Goal: Task Accomplishment & Management: Complete application form

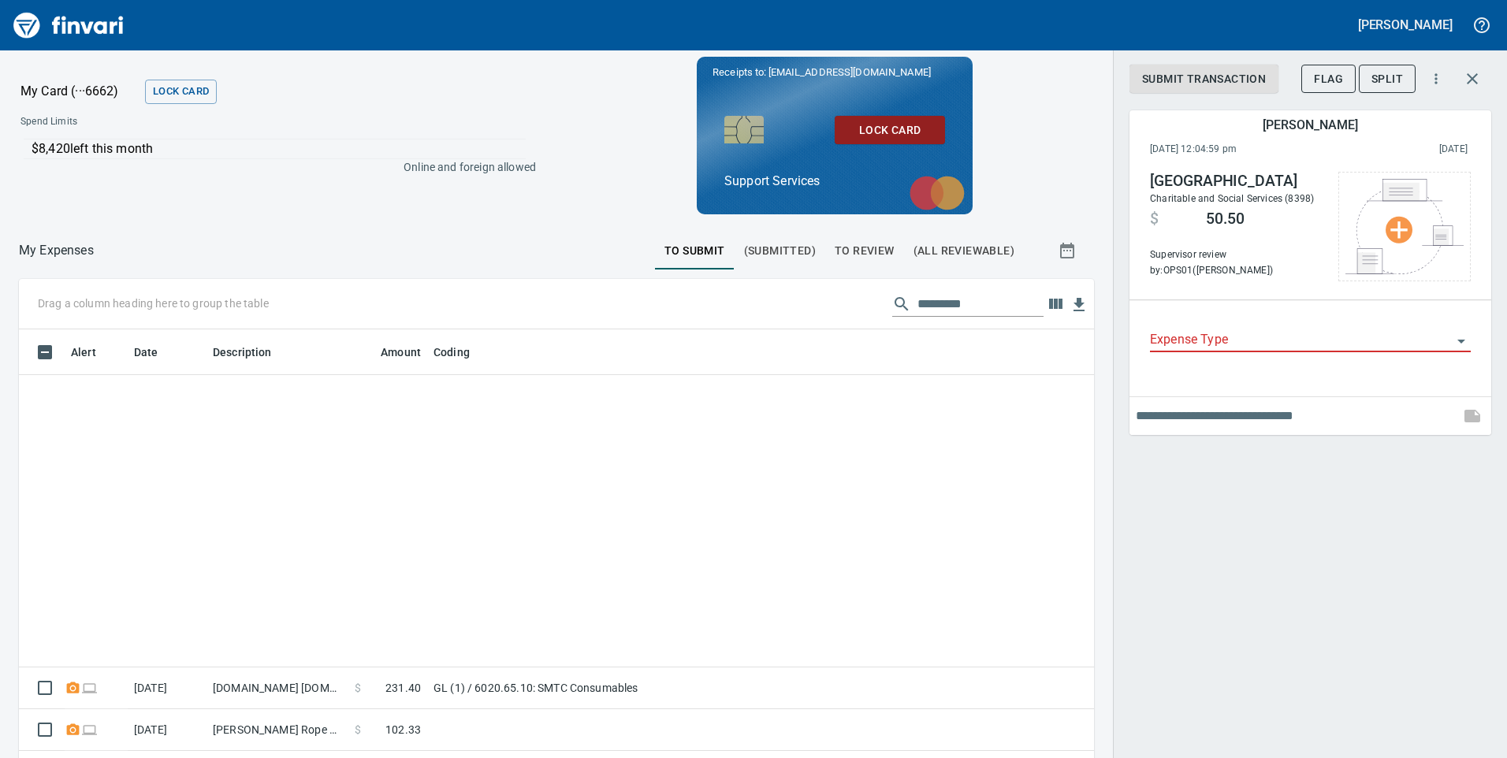
scroll to position [573, 1039]
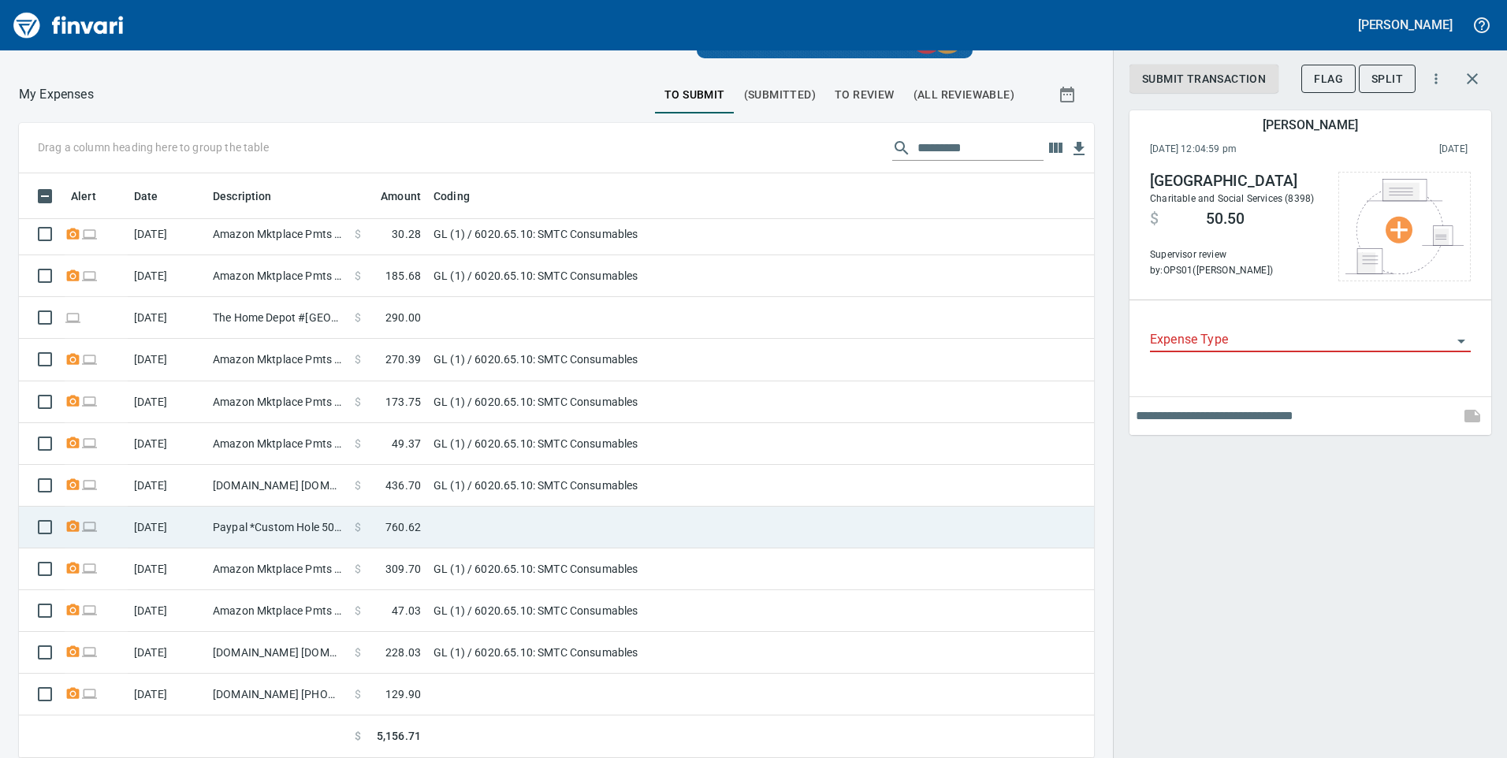
drag, startPoint x: 393, startPoint y: 527, endPoint x: 407, endPoint y: 526, distance: 14.3
click at [393, 527] on span "760.62" at bounding box center [402, 527] width 35 height 16
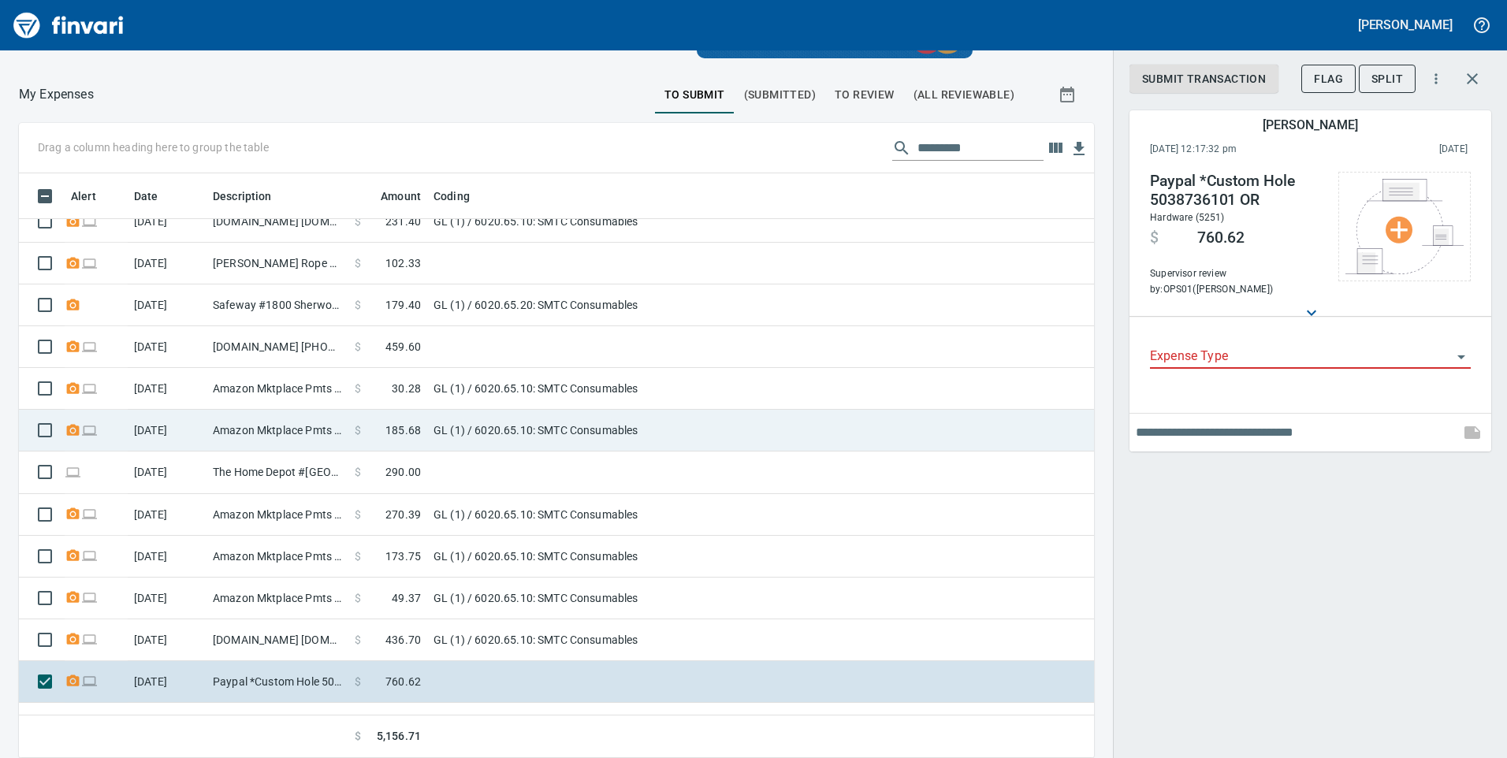
scroll to position [307, 0]
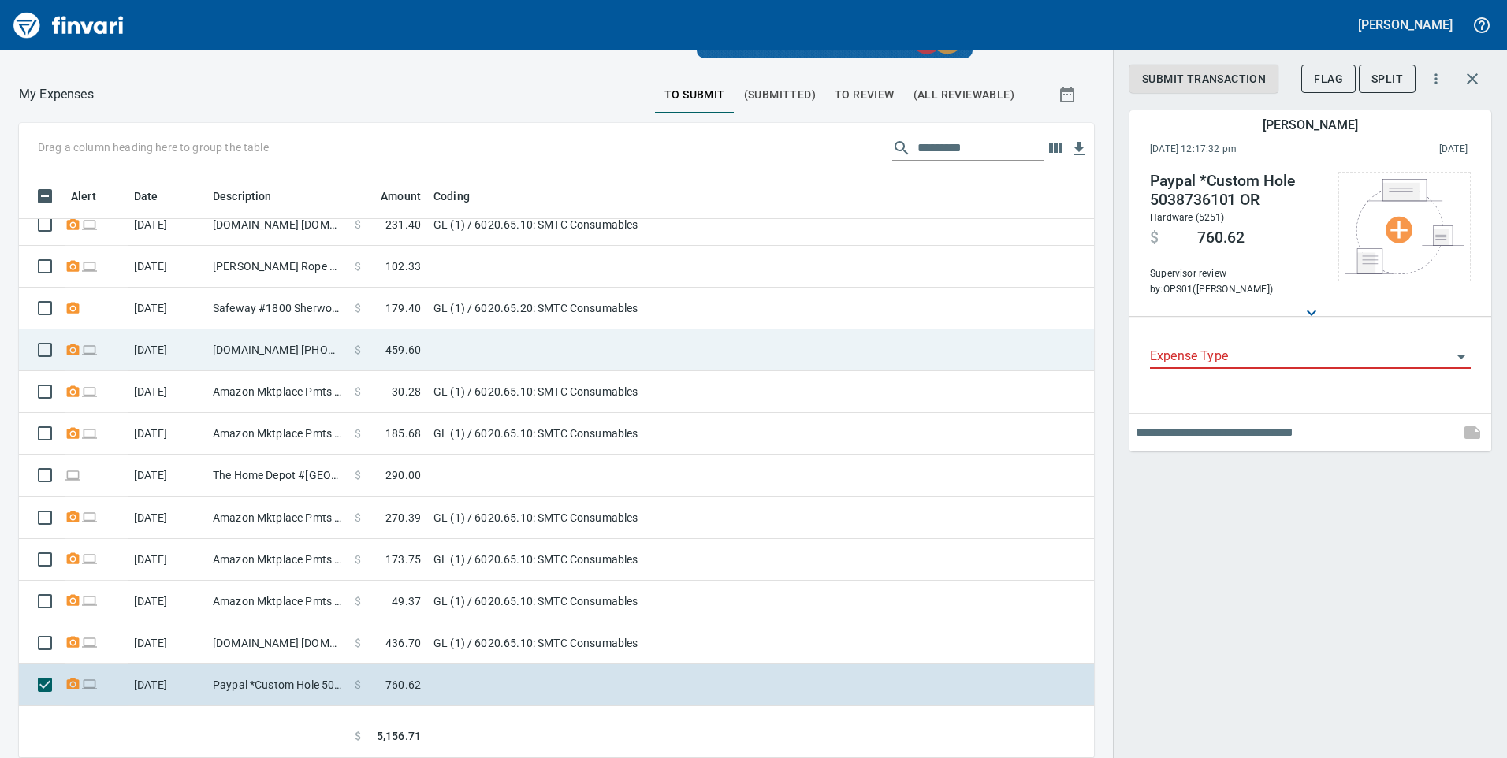
drag, startPoint x: 433, startPoint y: 361, endPoint x: 443, endPoint y: 361, distance: 9.5
click at [433, 361] on td at bounding box center [624, 350] width 394 height 42
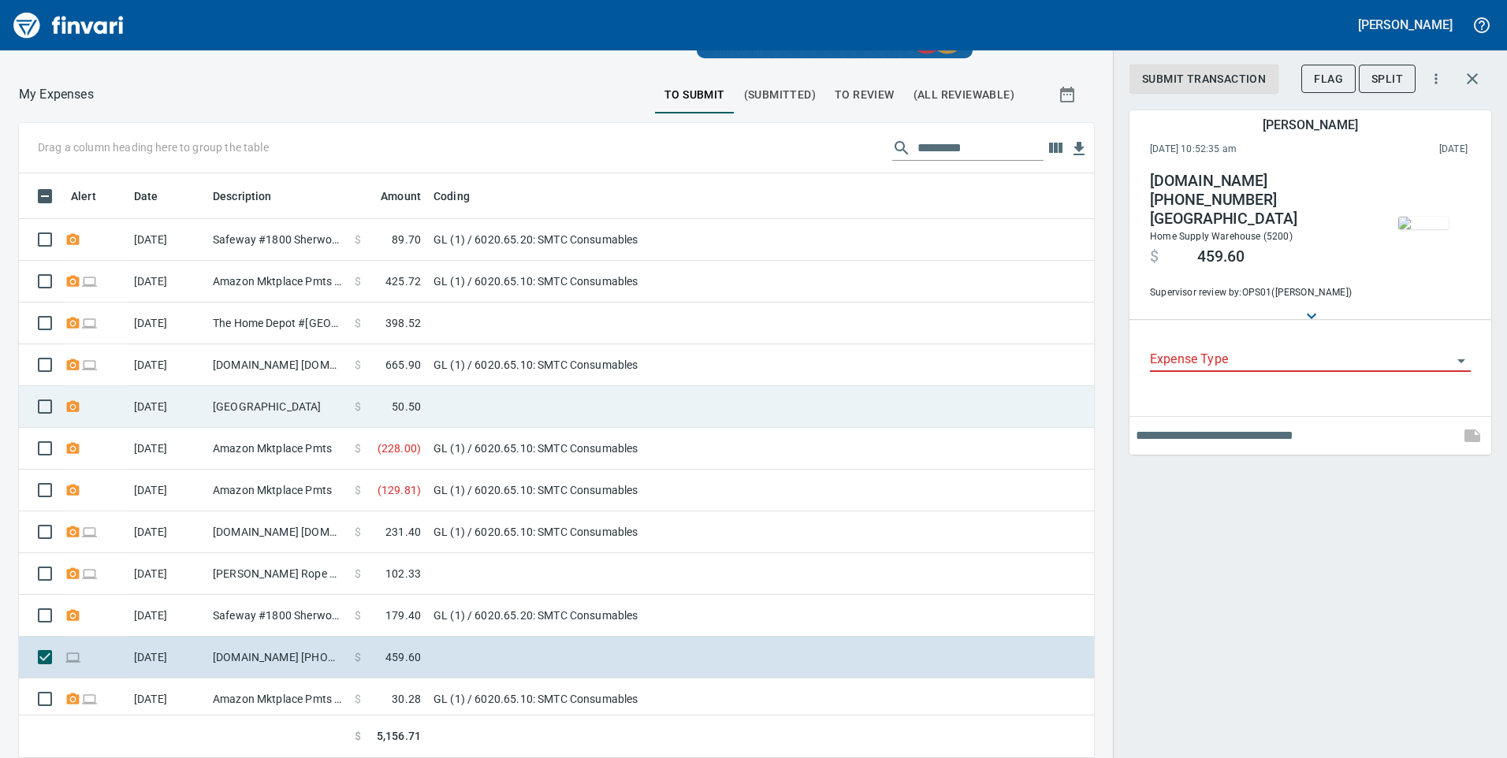
click at [289, 412] on td "[GEOGRAPHIC_DATA]" at bounding box center [277, 407] width 142 height 42
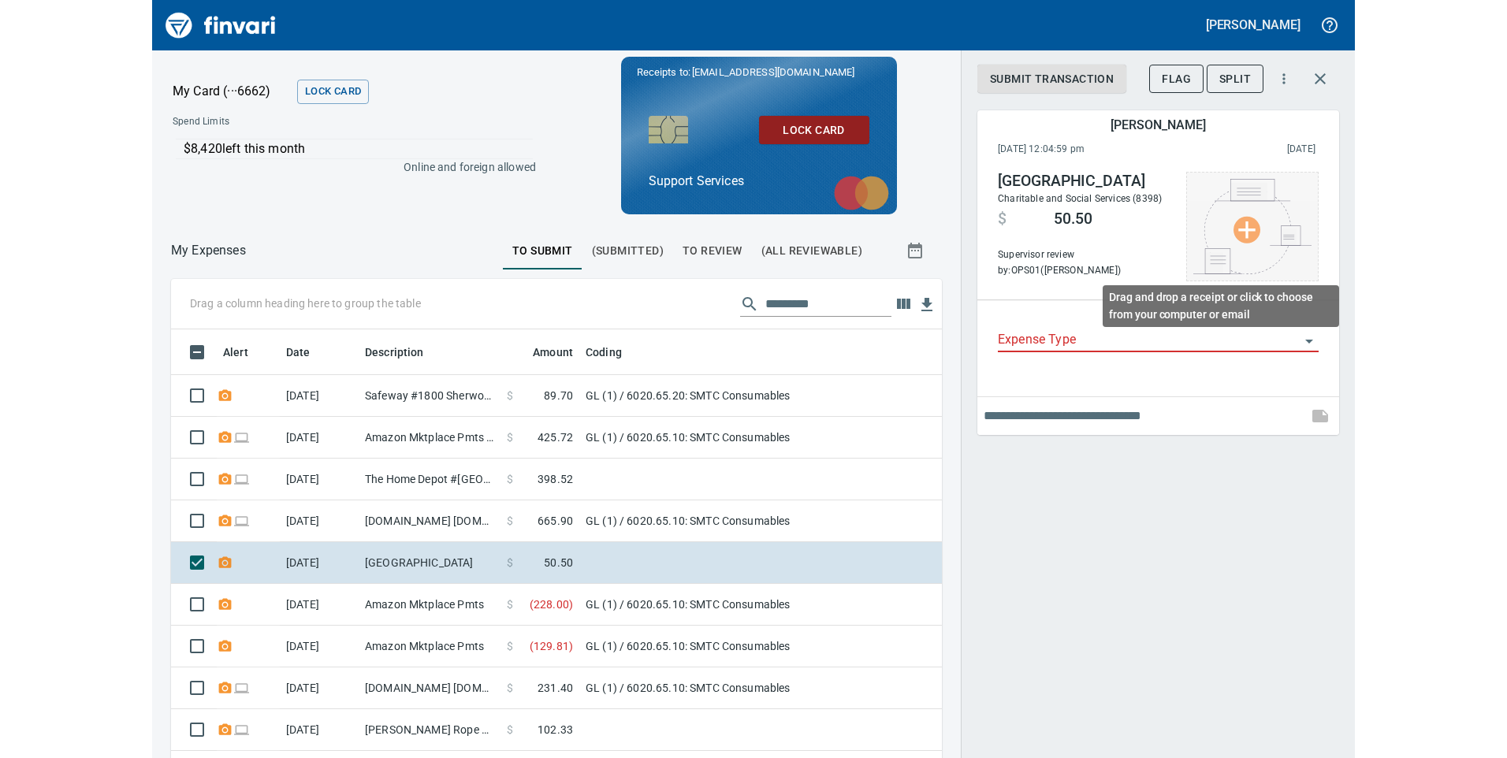
scroll to position [2, 2]
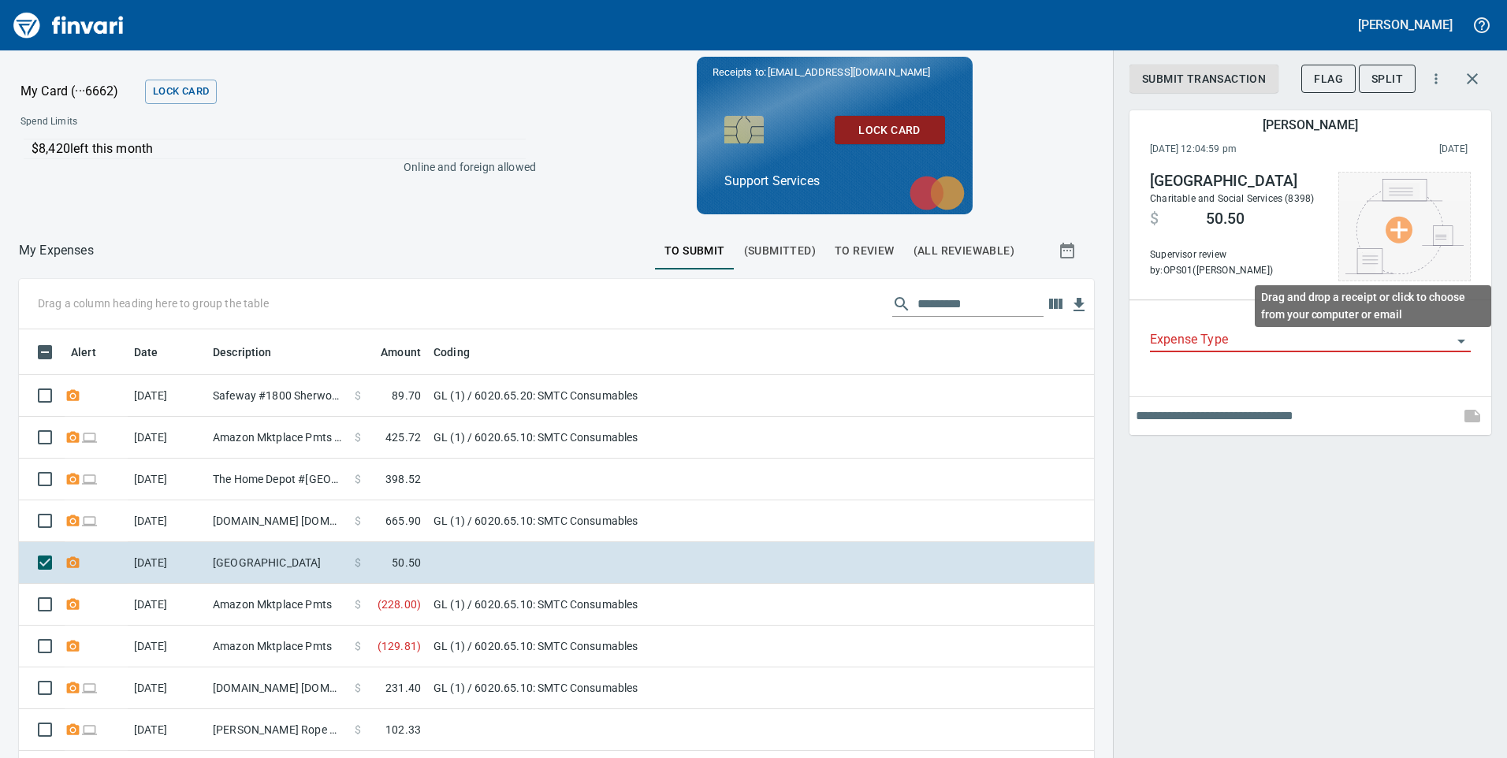
click at [1401, 217] on img at bounding box center [1404, 226] width 118 height 95
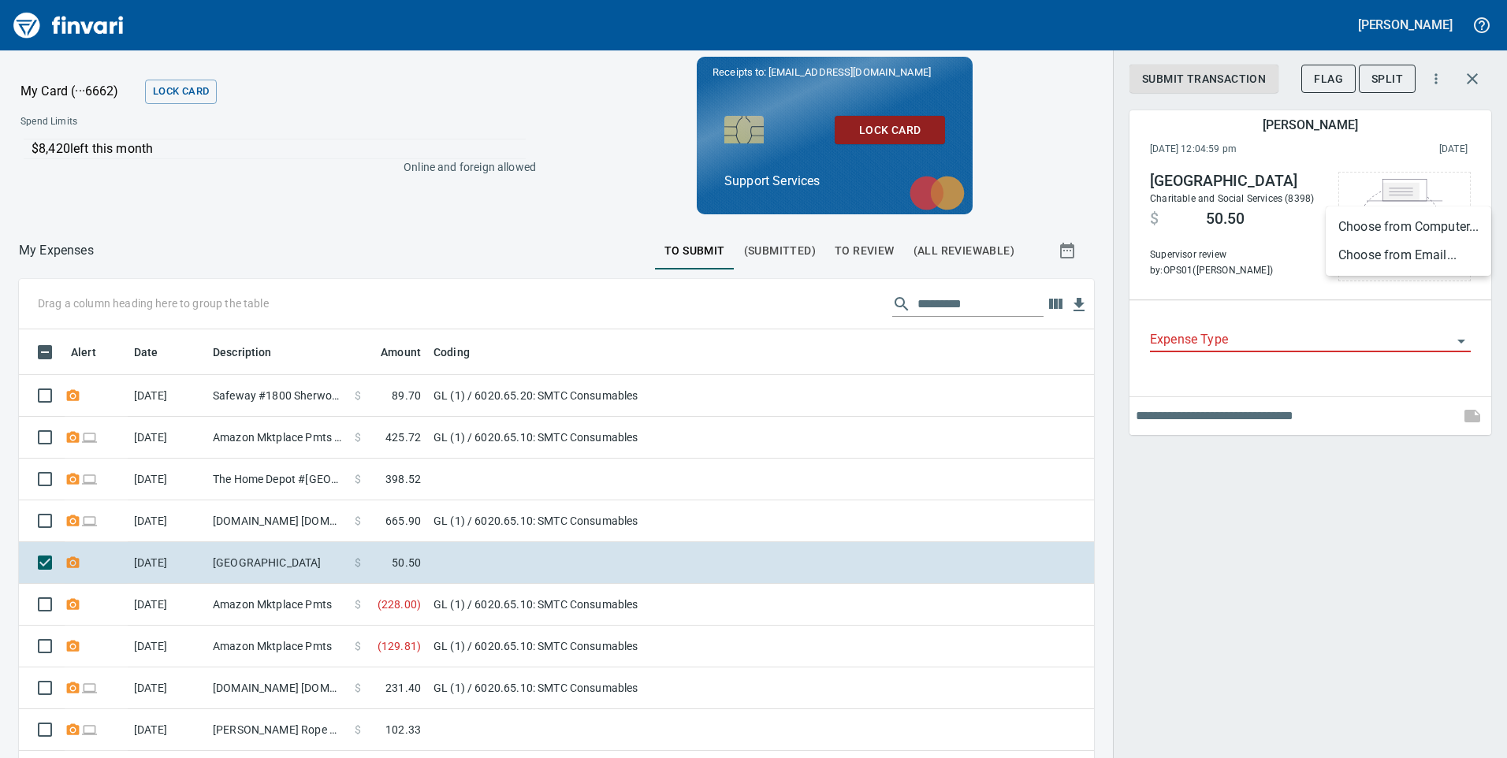
click at [1436, 83] on div at bounding box center [753, 379] width 1507 height 758
click at [1437, 79] on icon "button" at bounding box center [1435, 78] width 2 height 10
click at [1247, 353] on div at bounding box center [753, 379] width 1507 height 758
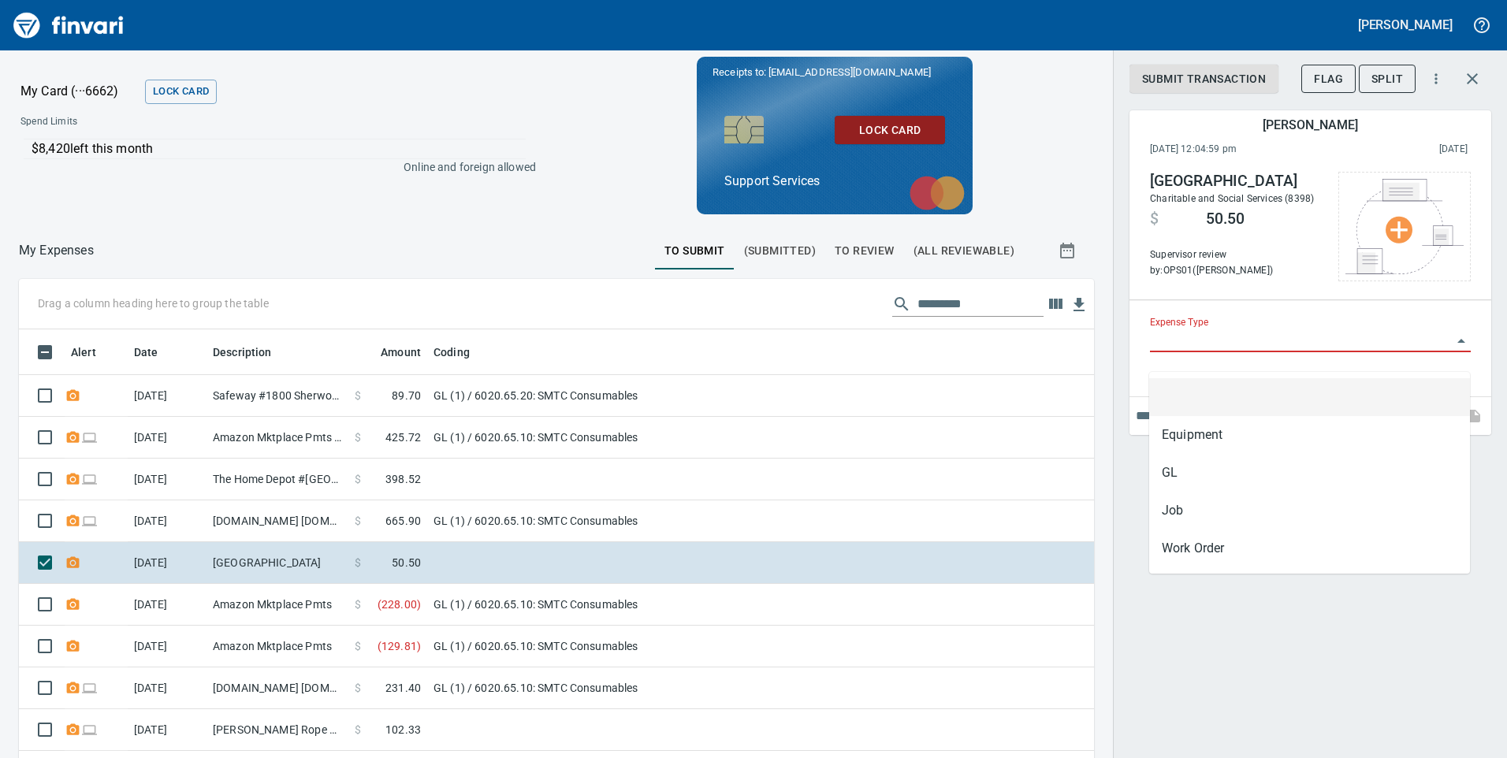
click at [1204, 351] on input "Expense Type" at bounding box center [1301, 340] width 302 height 22
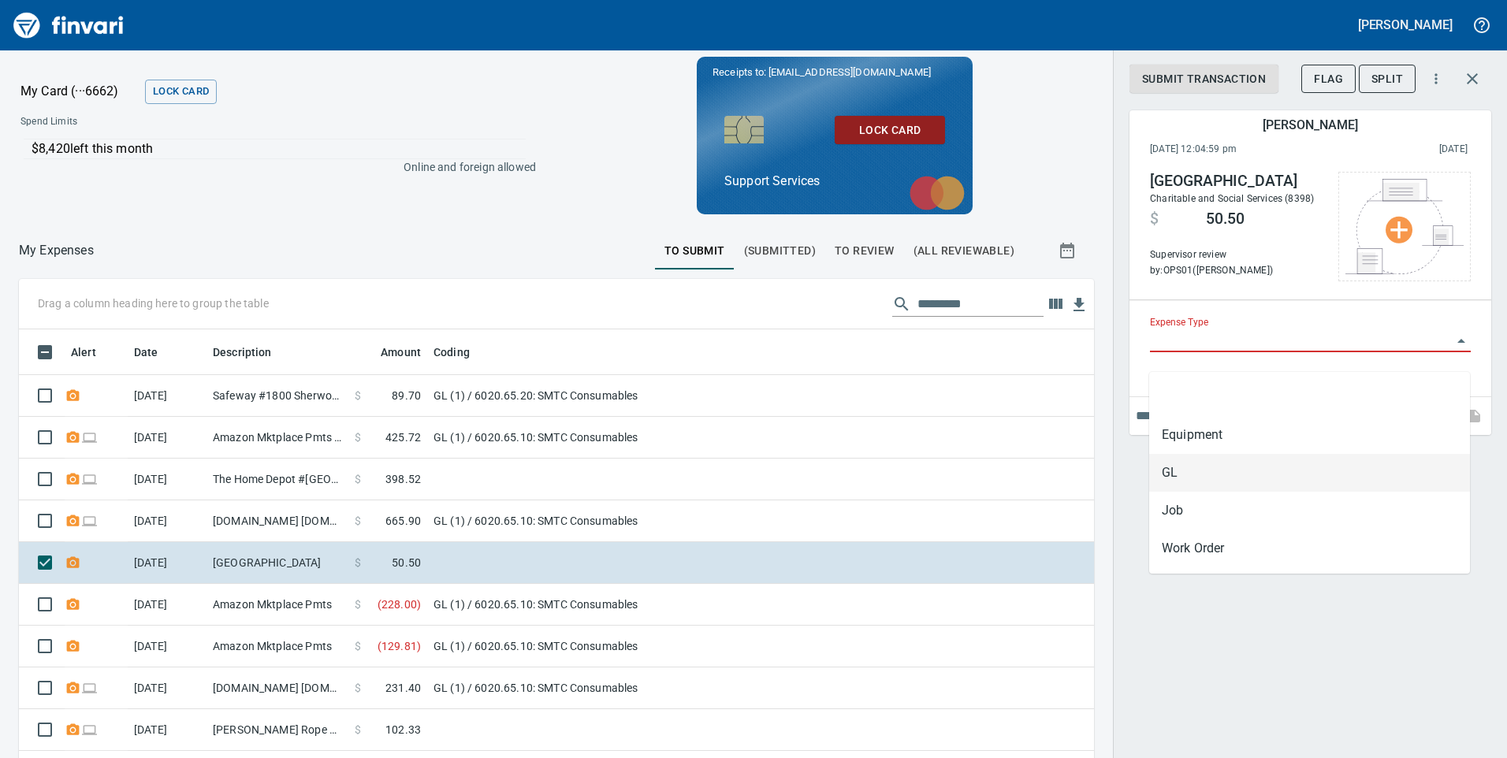
click at [1169, 481] on li "GL" at bounding box center [1309, 473] width 321 height 38
type input "**"
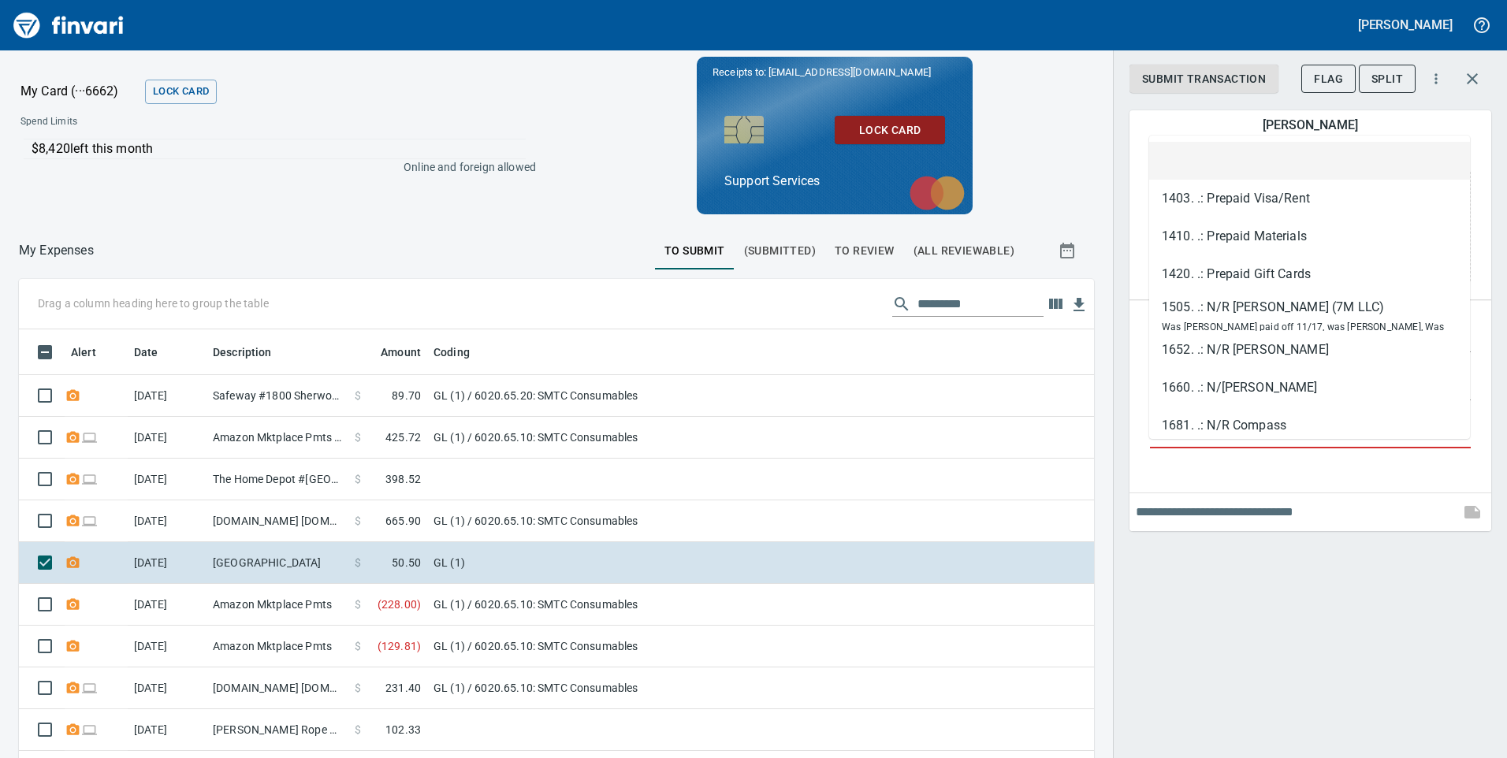
click at [1186, 448] on input "GL Account" at bounding box center [1301, 437] width 302 height 22
click at [1233, 486] on div at bounding box center [1310, 483] width 362 height 6
click at [1199, 448] on input "GL Account" at bounding box center [1301, 437] width 302 height 22
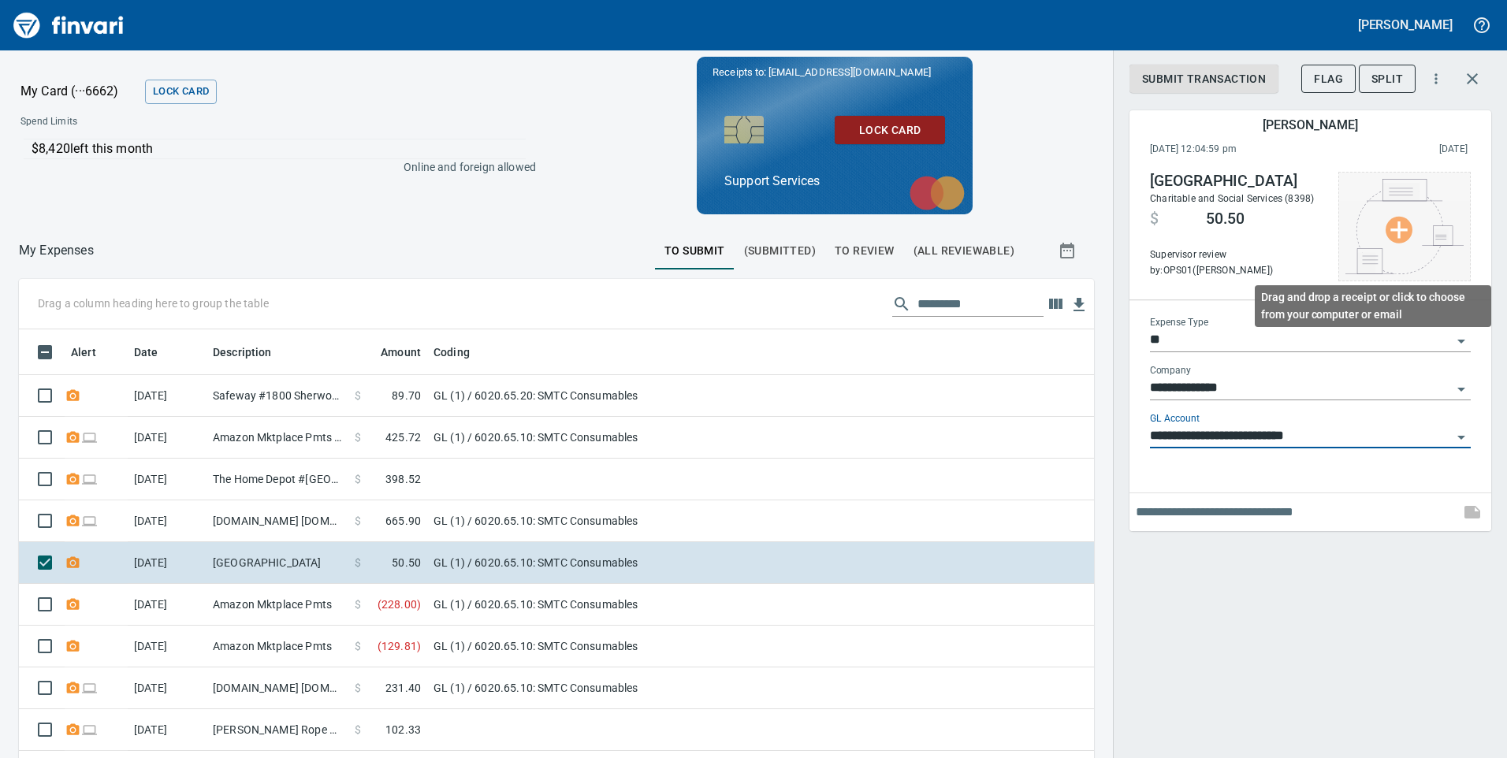
type input "**********"
click at [1407, 232] on img at bounding box center [1404, 226] width 118 height 95
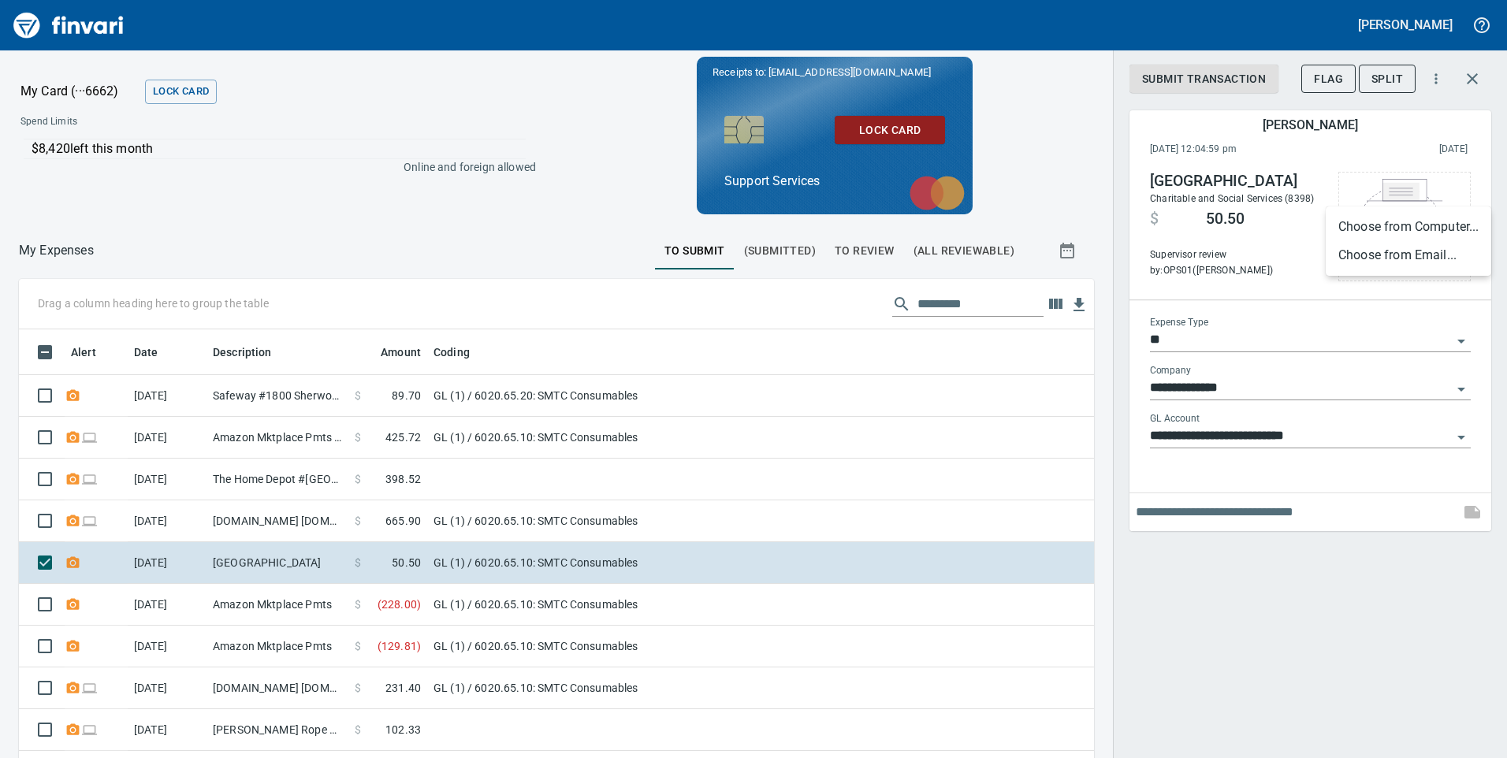
drag, startPoint x: 1294, startPoint y: 240, endPoint x: 1303, endPoint y: 236, distance: 9.9
click at [1295, 240] on div at bounding box center [753, 379] width 1507 height 758
click at [1480, 77] on icon "button" at bounding box center [1472, 78] width 19 height 19
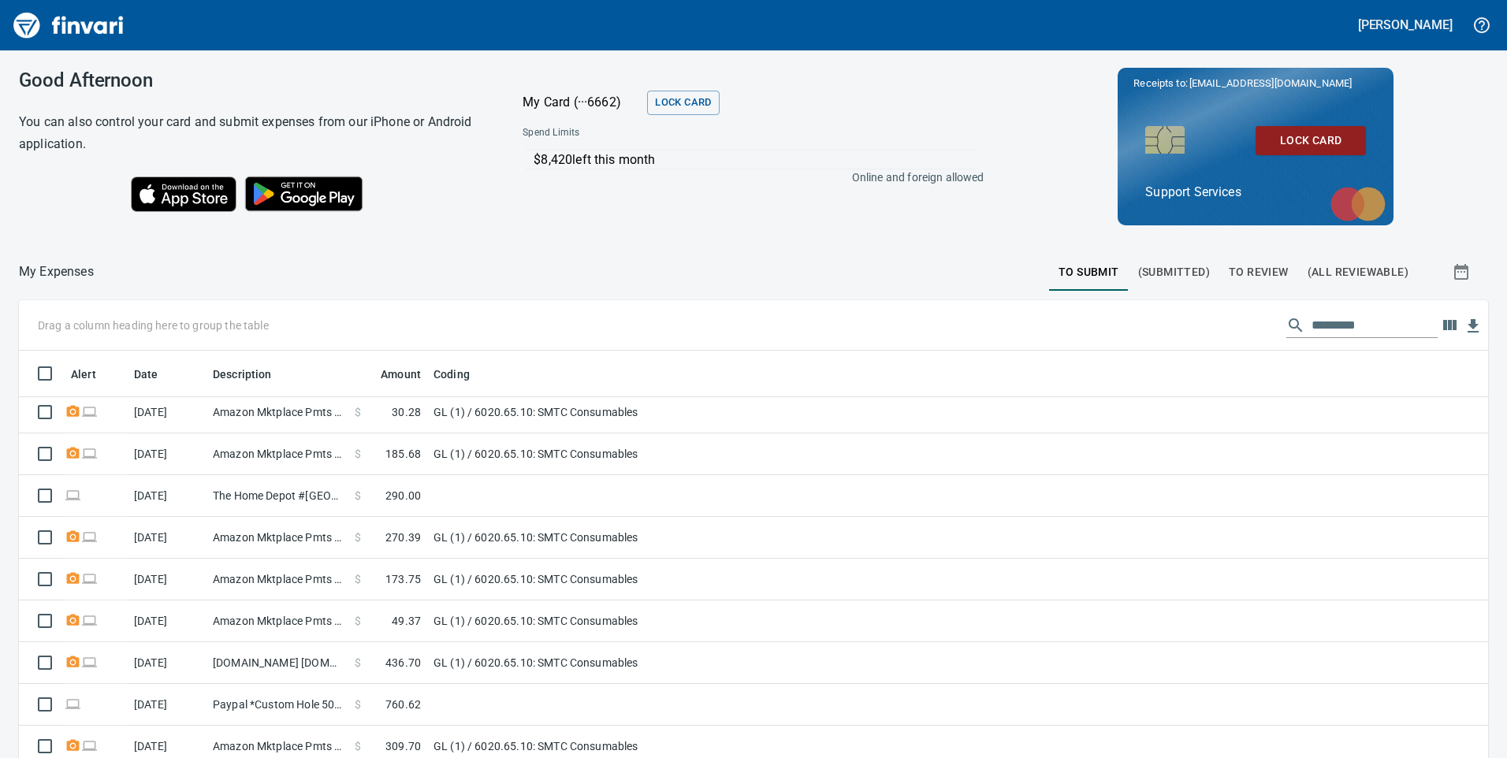
scroll to position [177, 0]
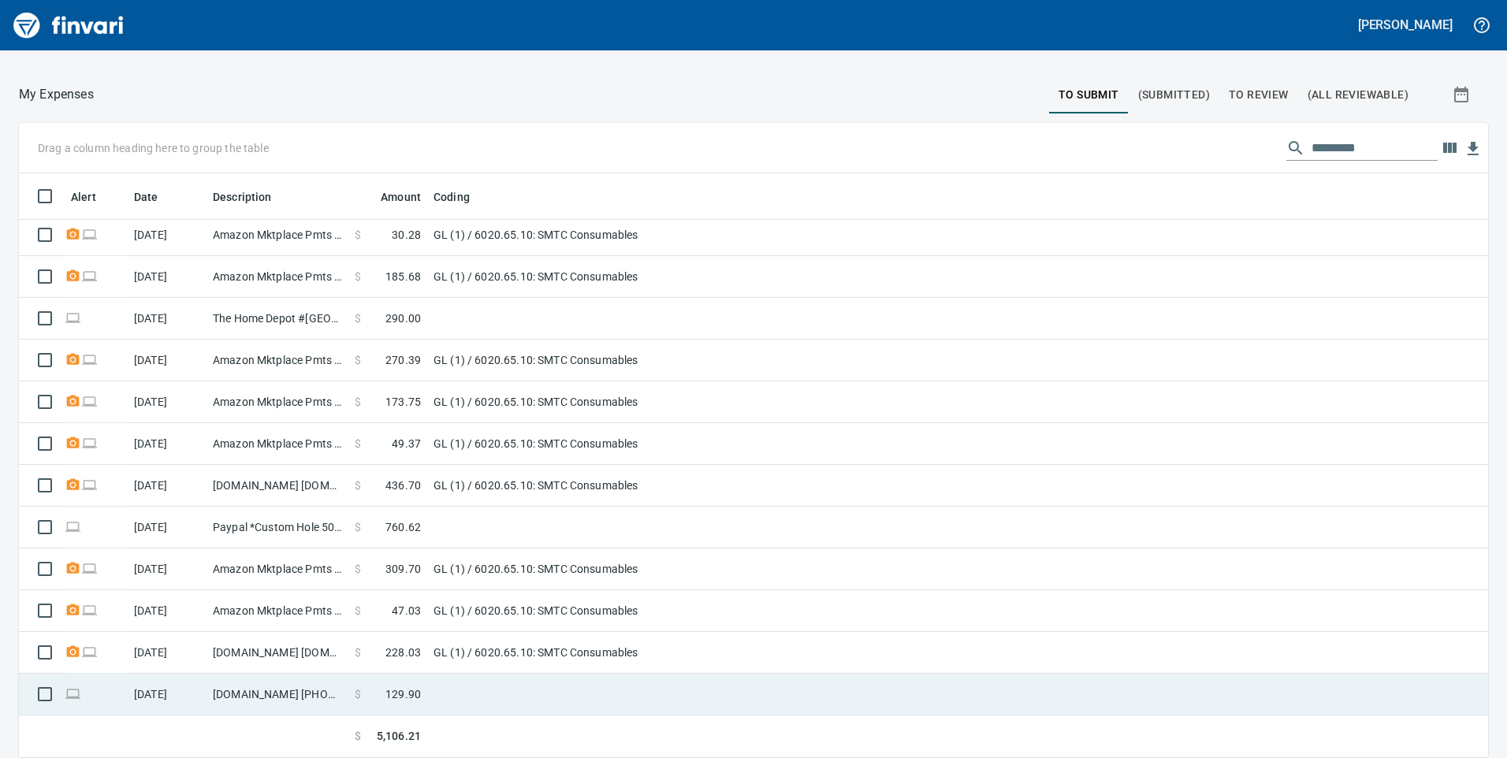
click at [689, 688] on td at bounding box center [624, 695] width 394 height 42
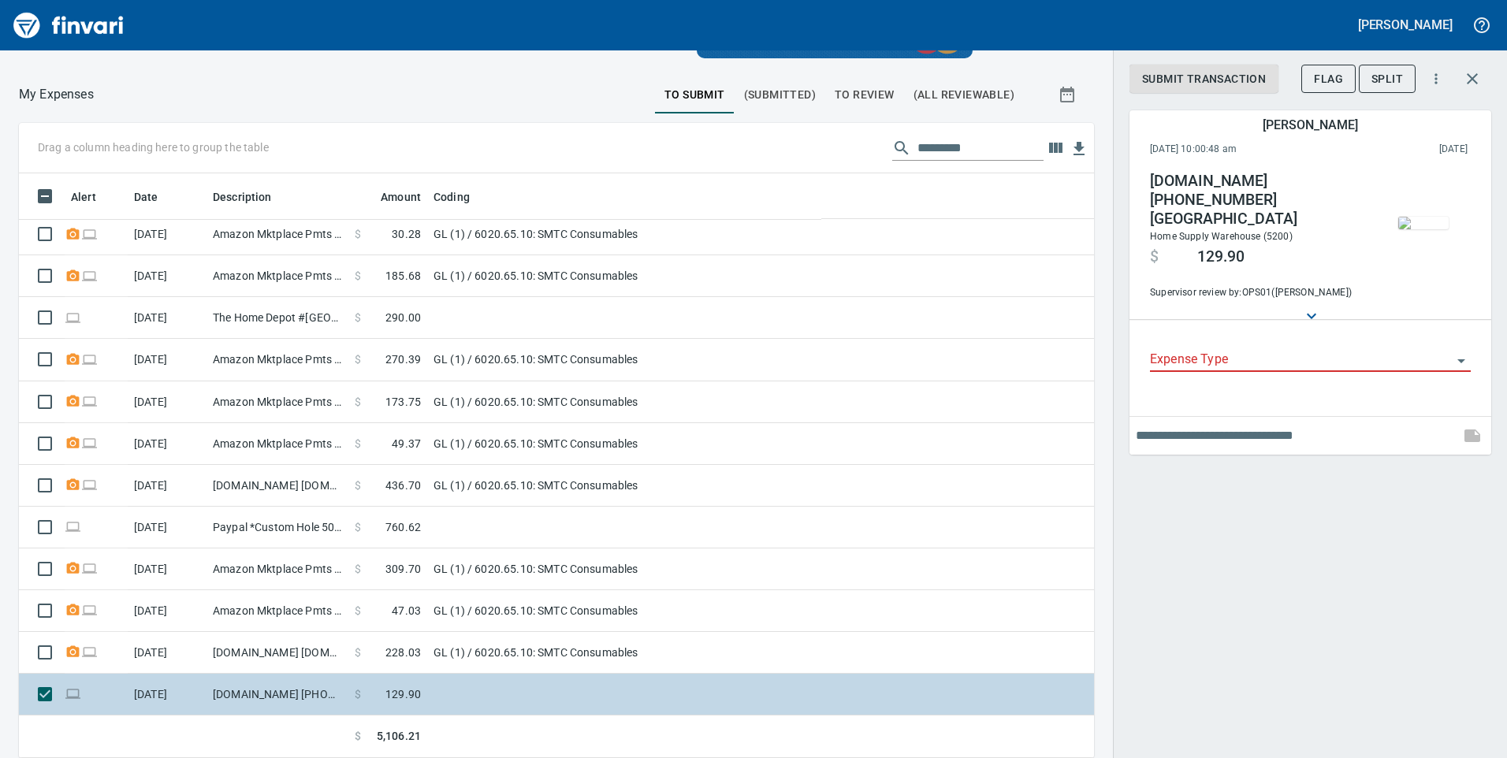
scroll to position [573, 1039]
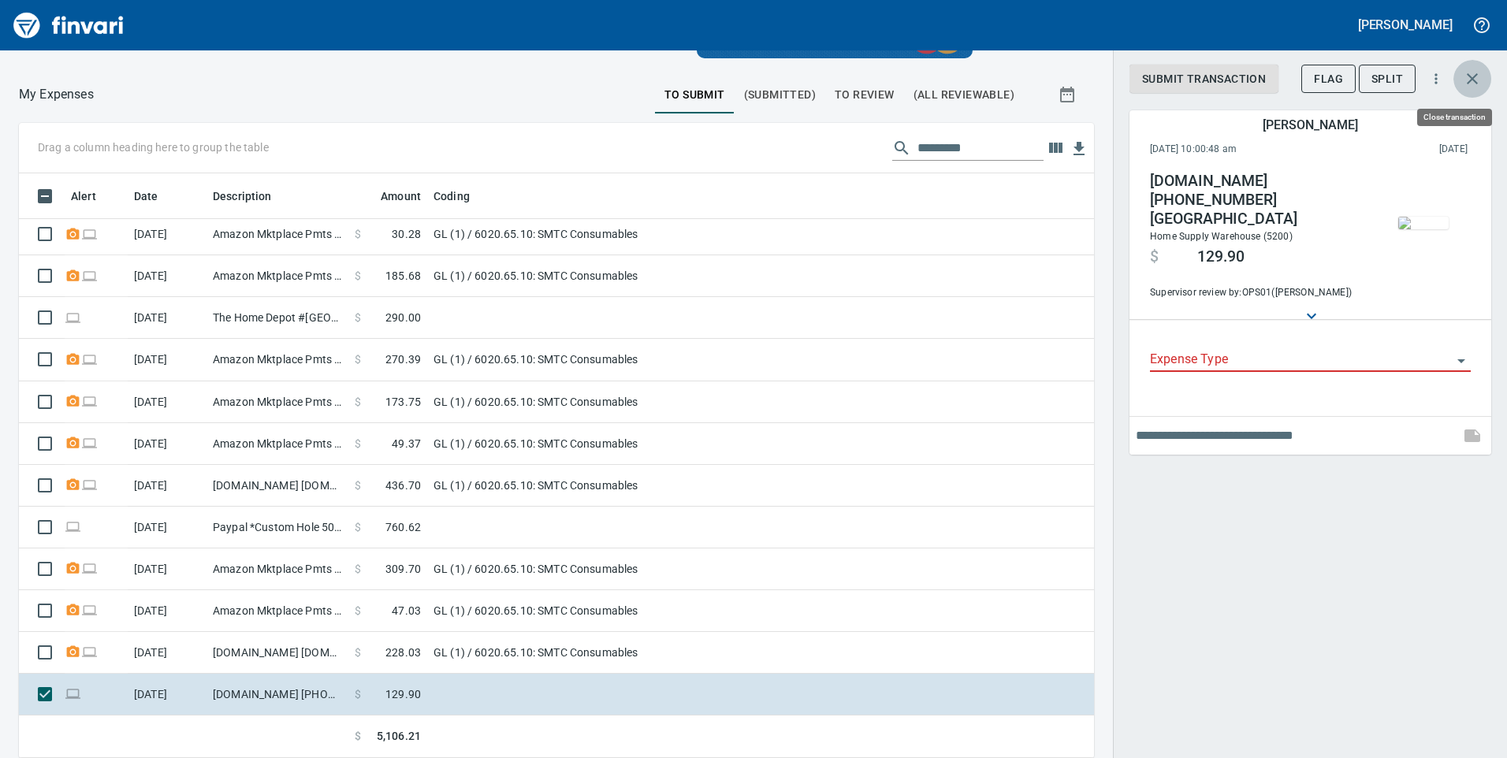
click at [1463, 75] on icon "button" at bounding box center [1472, 78] width 19 height 19
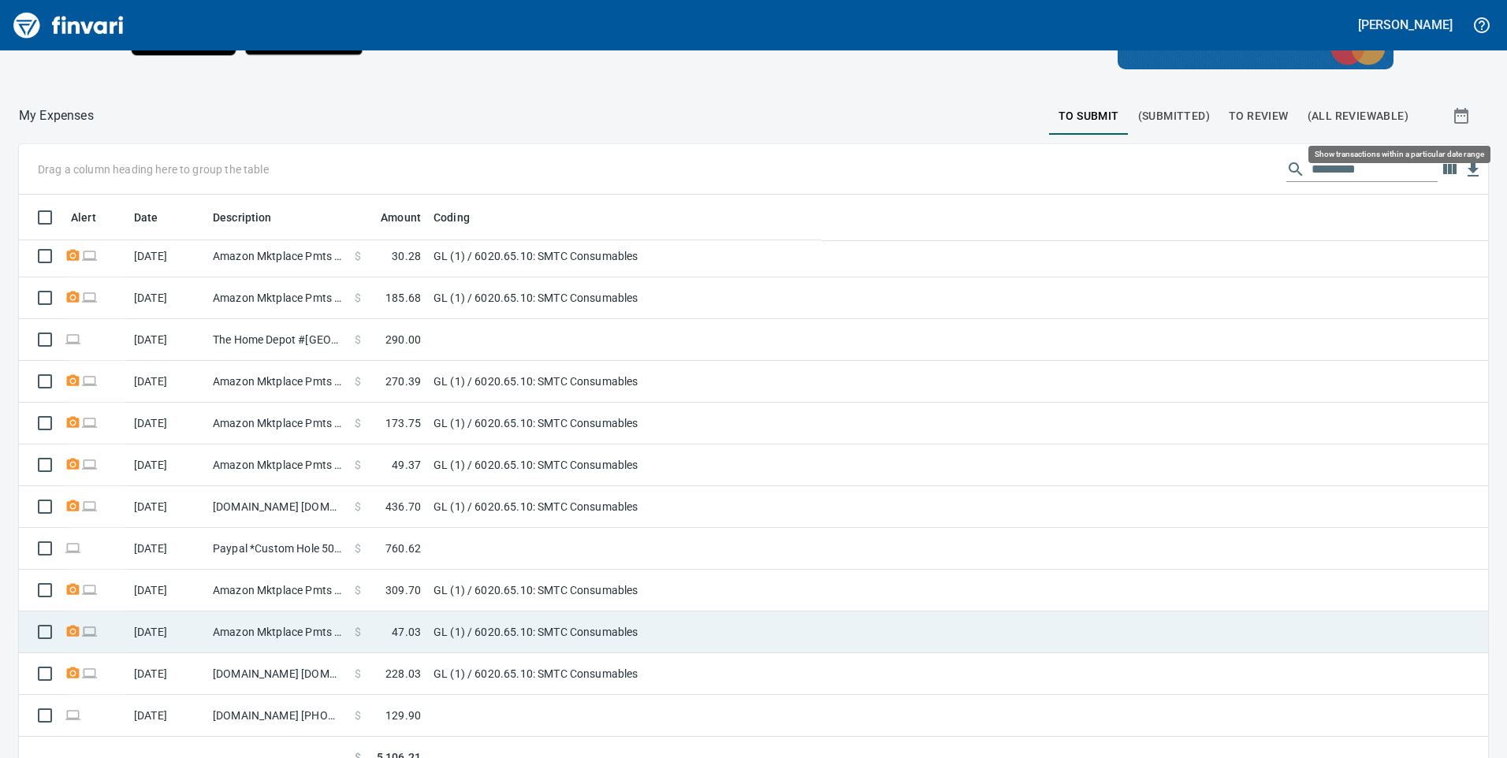
scroll to position [573, 1431]
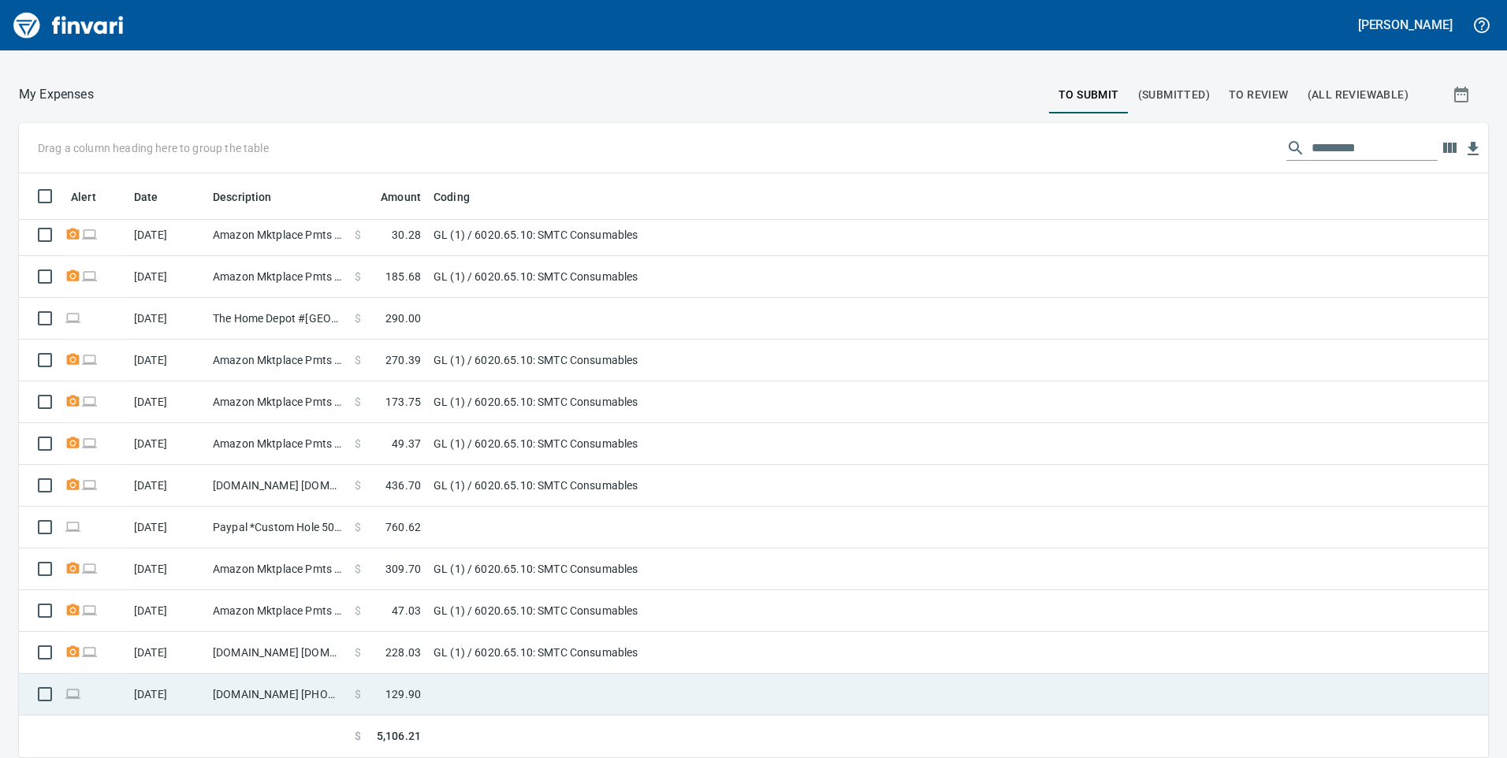
click at [499, 698] on td at bounding box center [624, 695] width 394 height 42
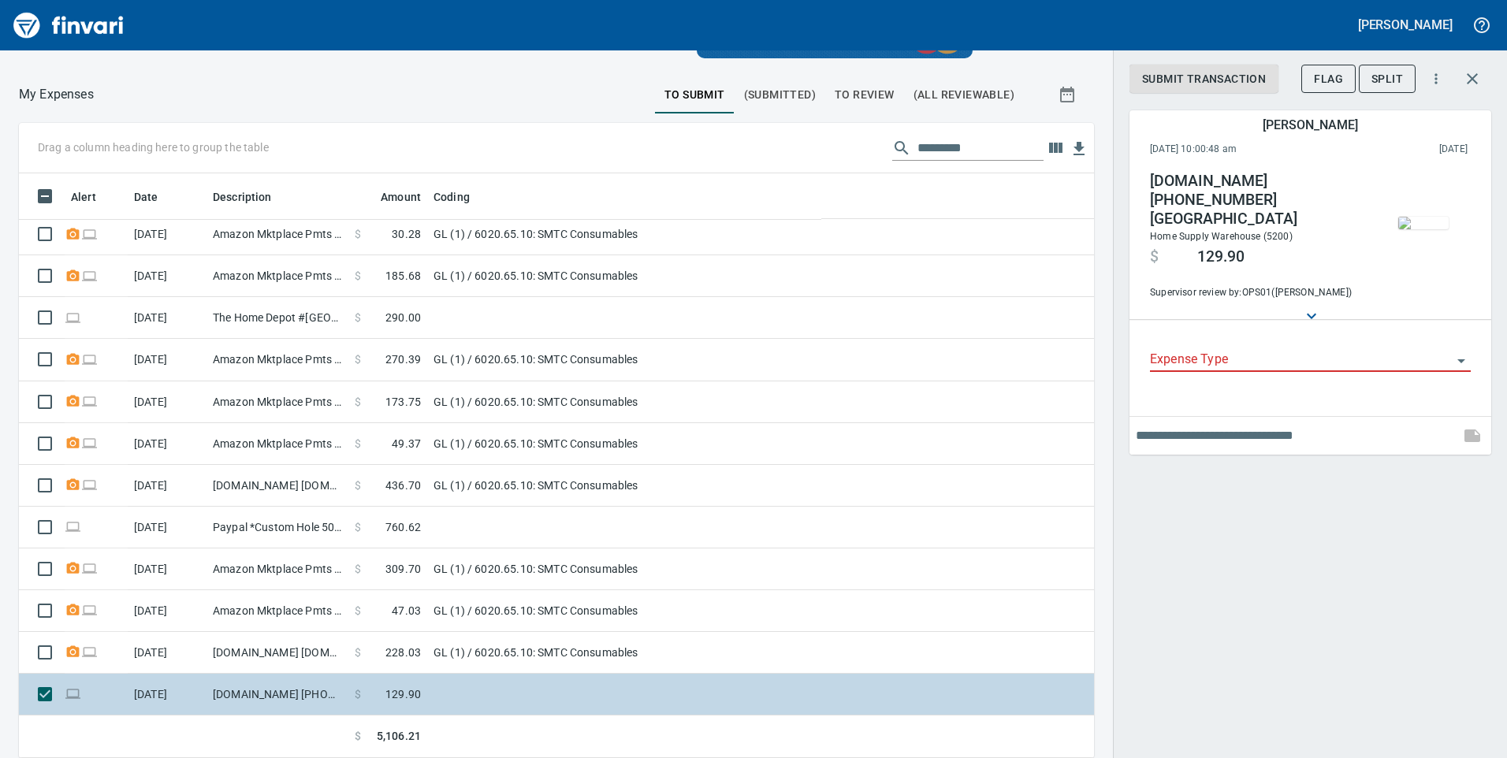
scroll to position [573, 1039]
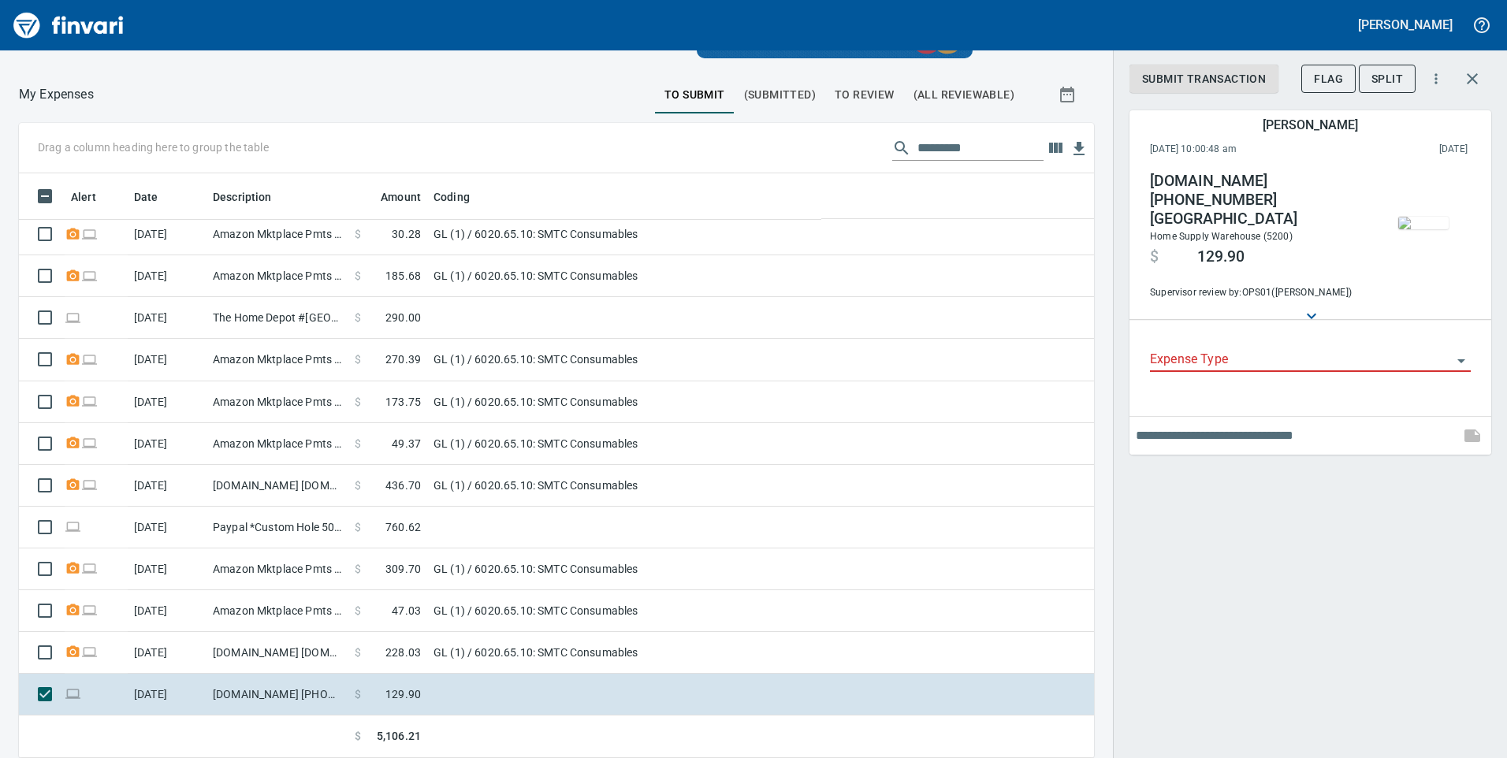
click at [1209, 349] on input "Expense Type" at bounding box center [1301, 360] width 302 height 22
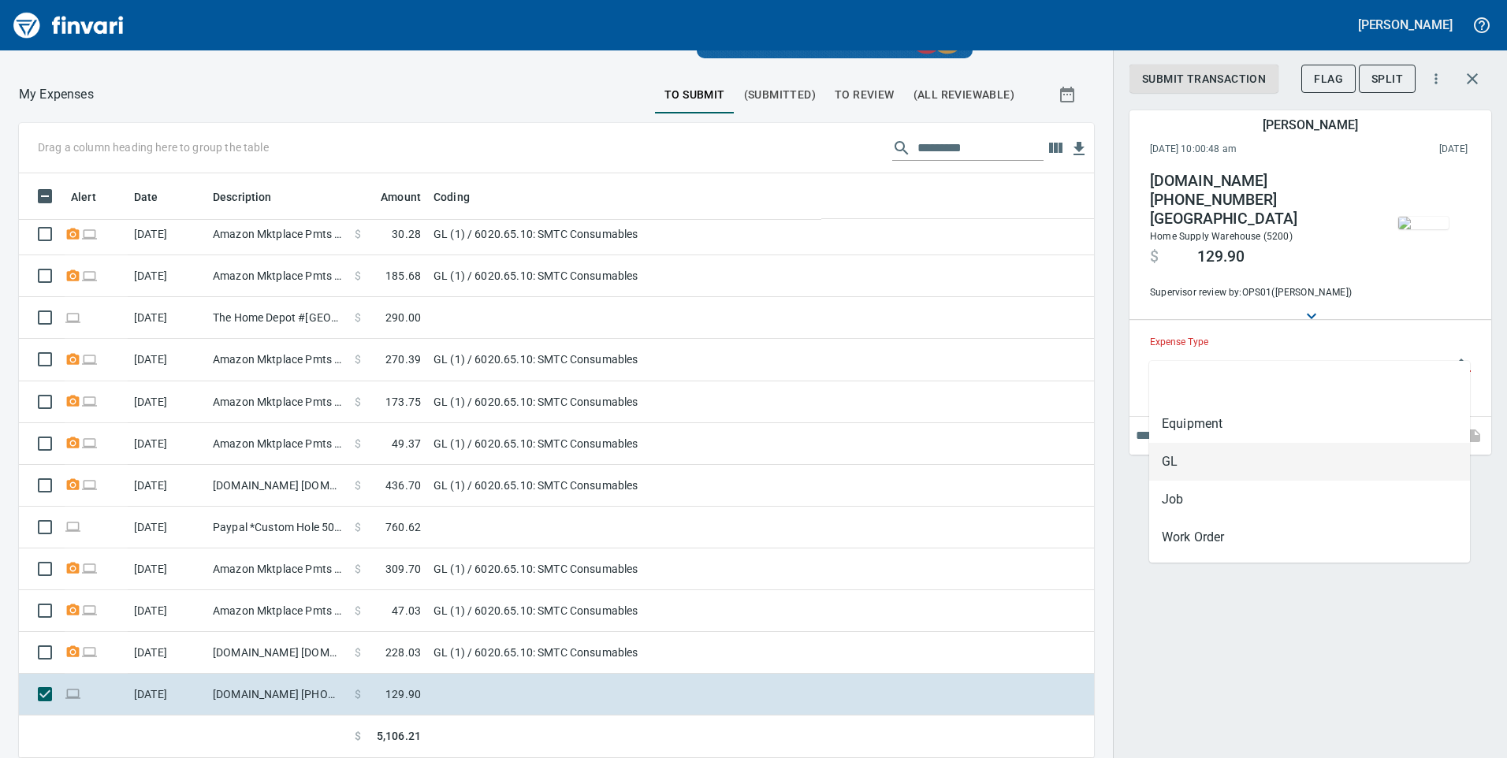
click at [1192, 460] on li "GL" at bounding box center [1309, 462] width 321 height 38
type input "**"
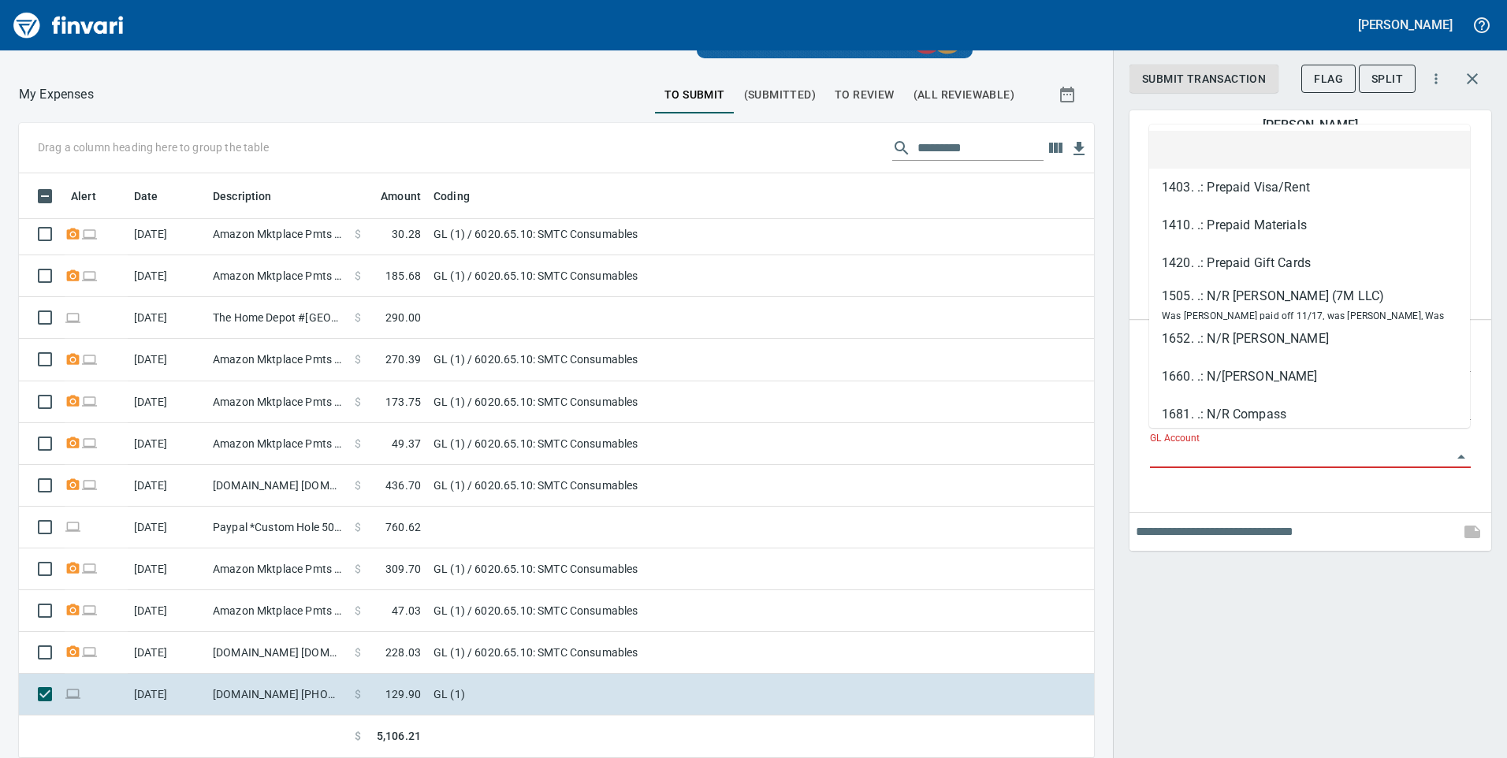
click at [1203, 453] on input "GL Account" at bounding box center [1301, 456] width 302 height 22
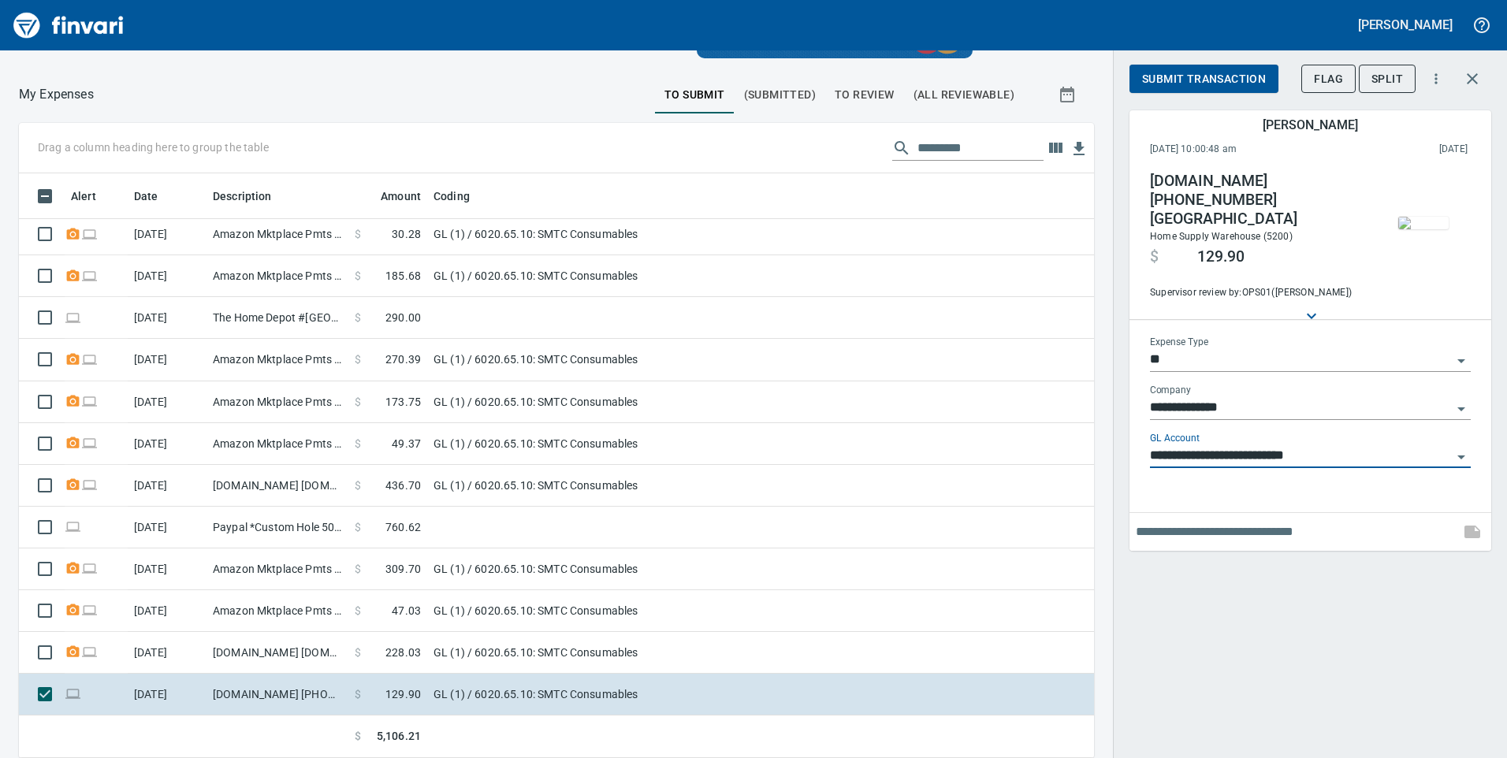
type input "**********"
click at [1182, 521] on input "text" at bounding box center [1295, 531] width 318 height 25
type input "**********"
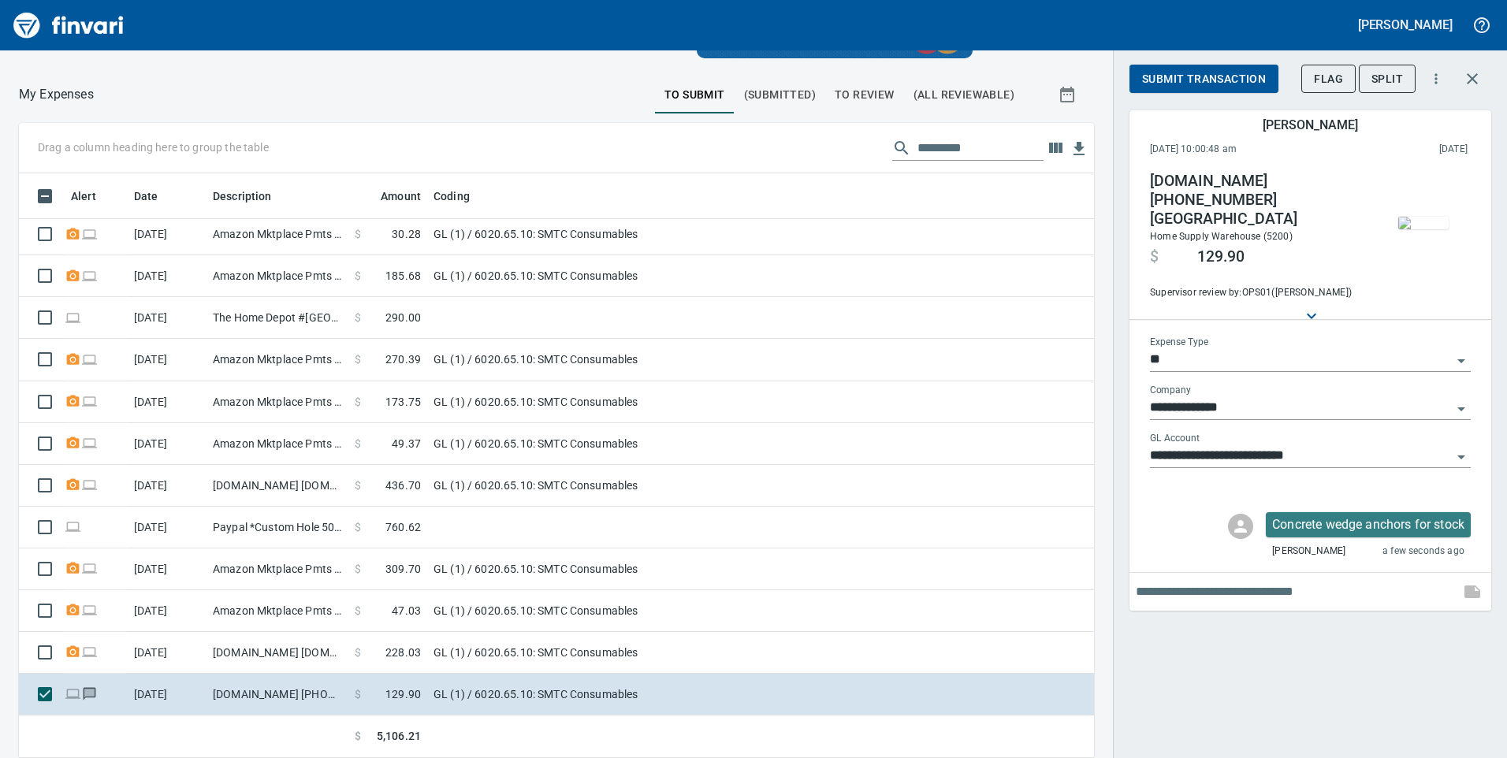
click at [1203, 57] on div "Submit Transaction Flag Split" at bounding box center [1310, 82] width 362 height 55
click at [1200, 68] on button "Submit Transaction" at bounding box center [1203, 79] width 149 height 29
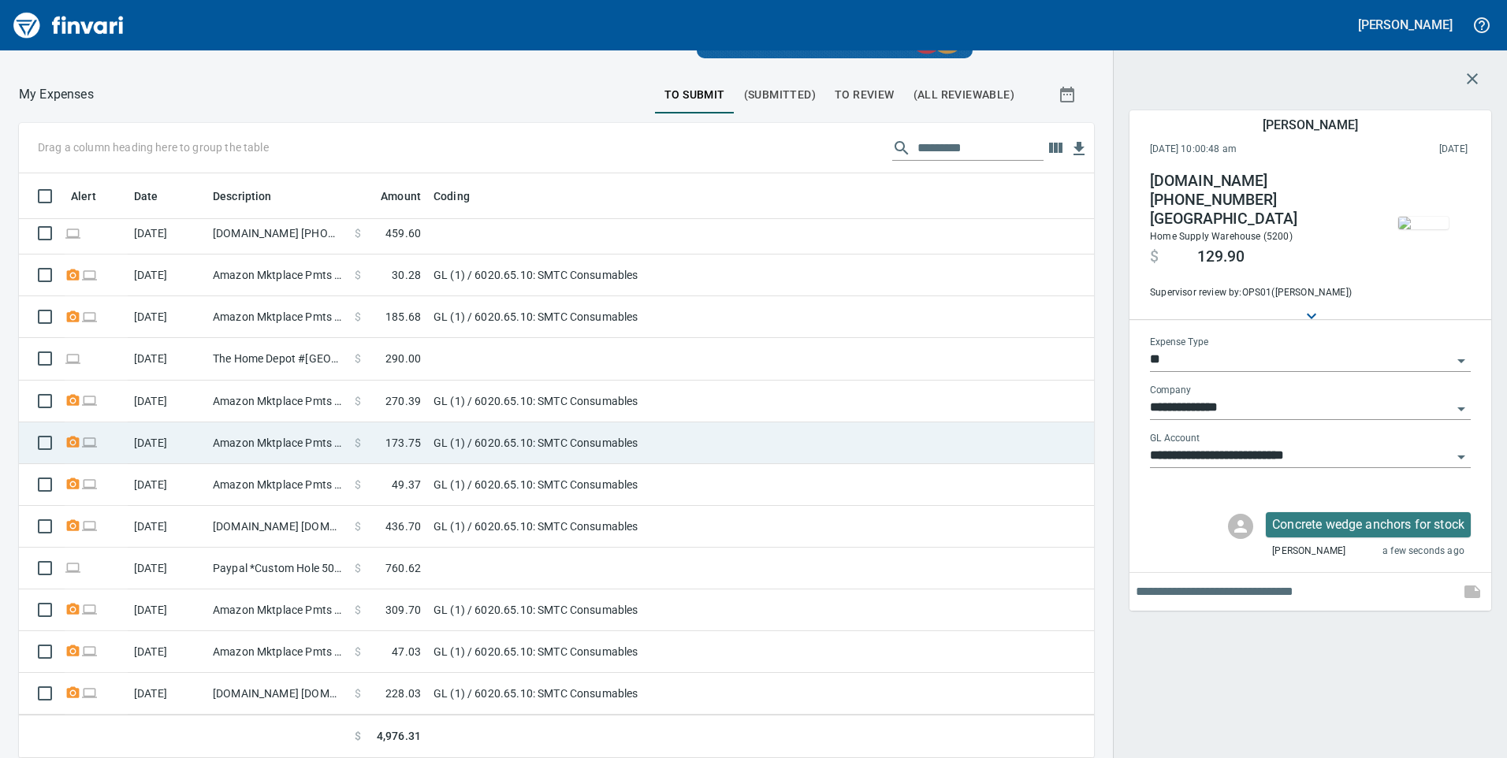
scroll to position [381, 0]
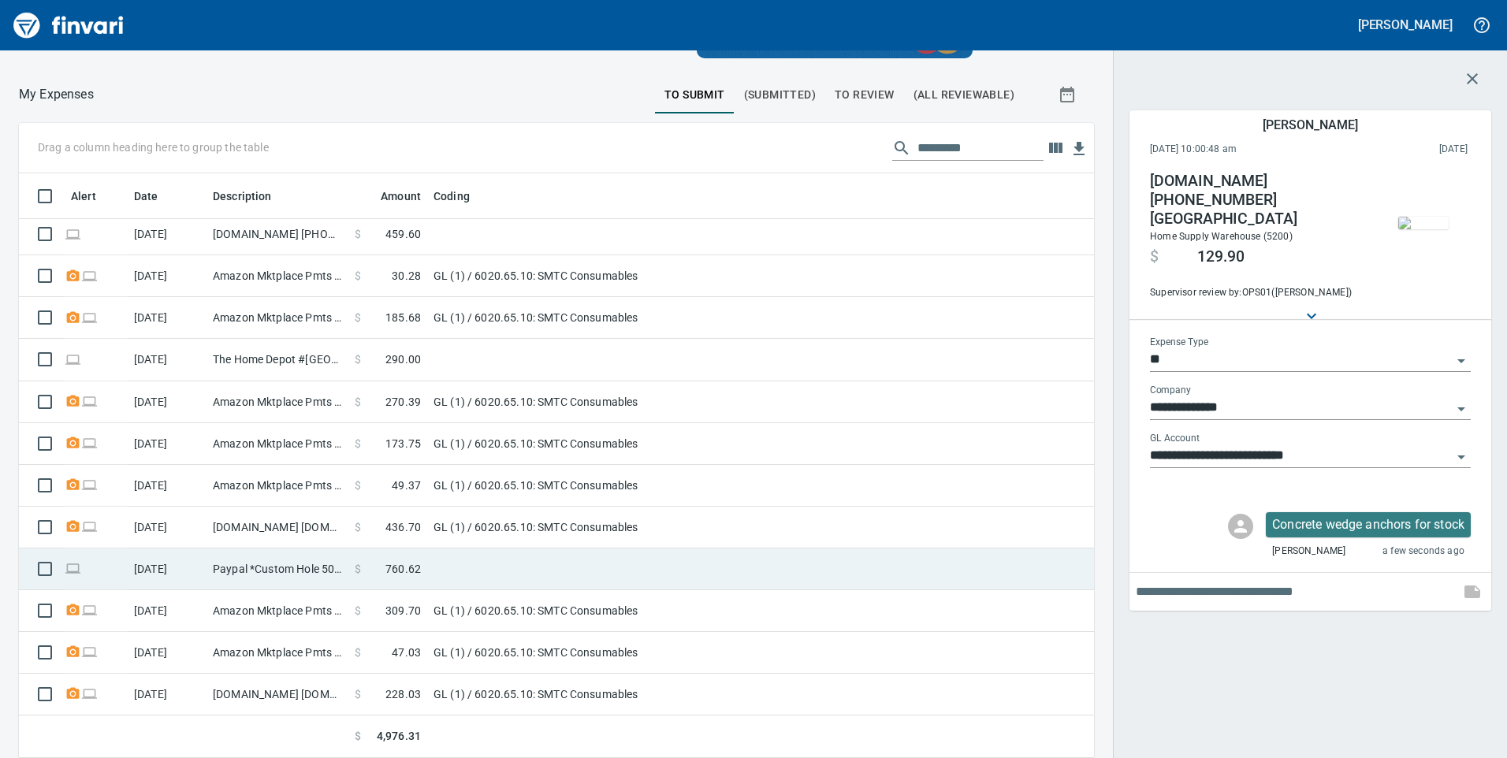
click at [406, 562] on span "760.62" at bounding box center [402, 569] width 35 height 16
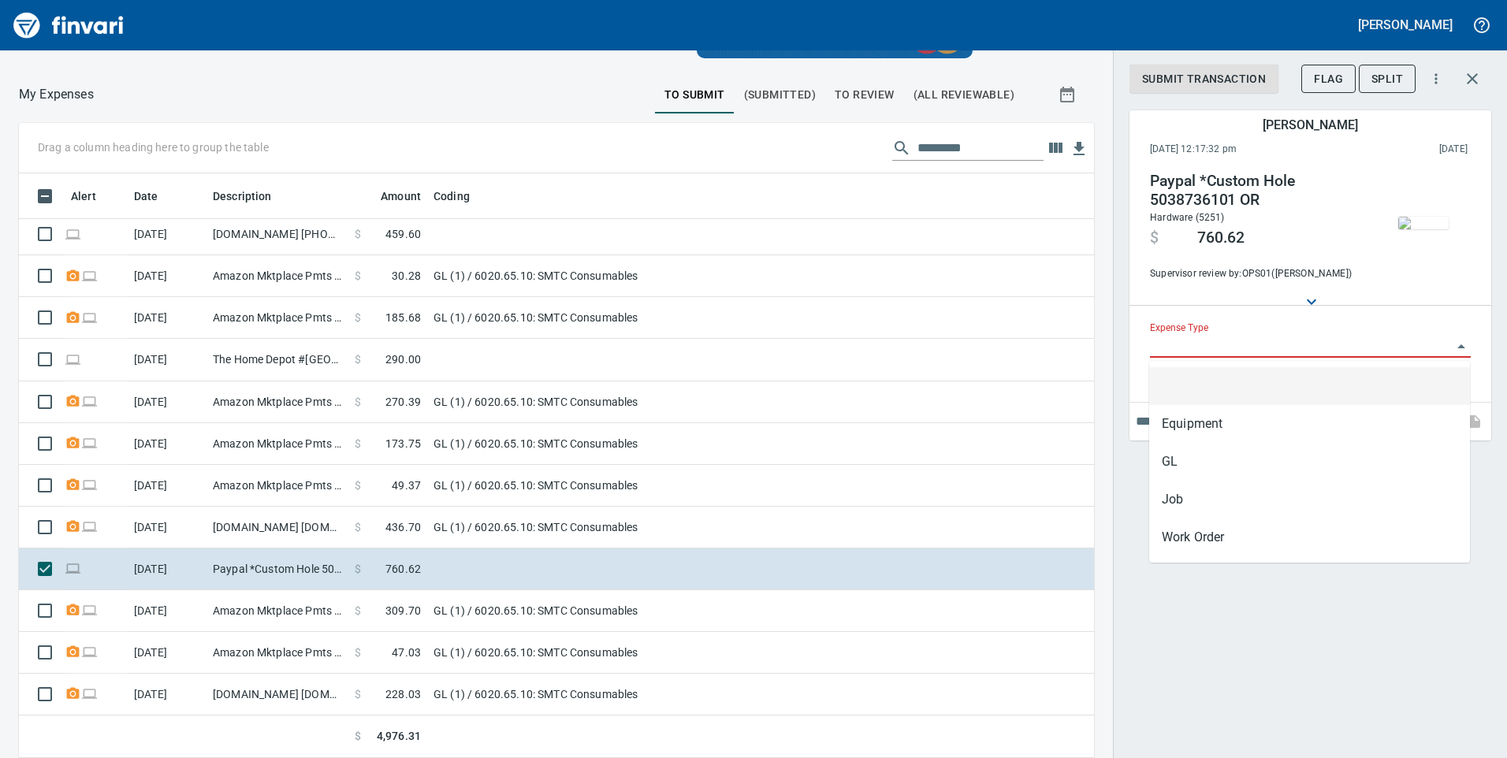
click at [1253, 346] on input "Expense Type" at bounding box center [1301, 346] width 302 height 22
click at [1196, 470] on li "GL" at bounding box center [1309, 462] width 321 height 38
type input "**"
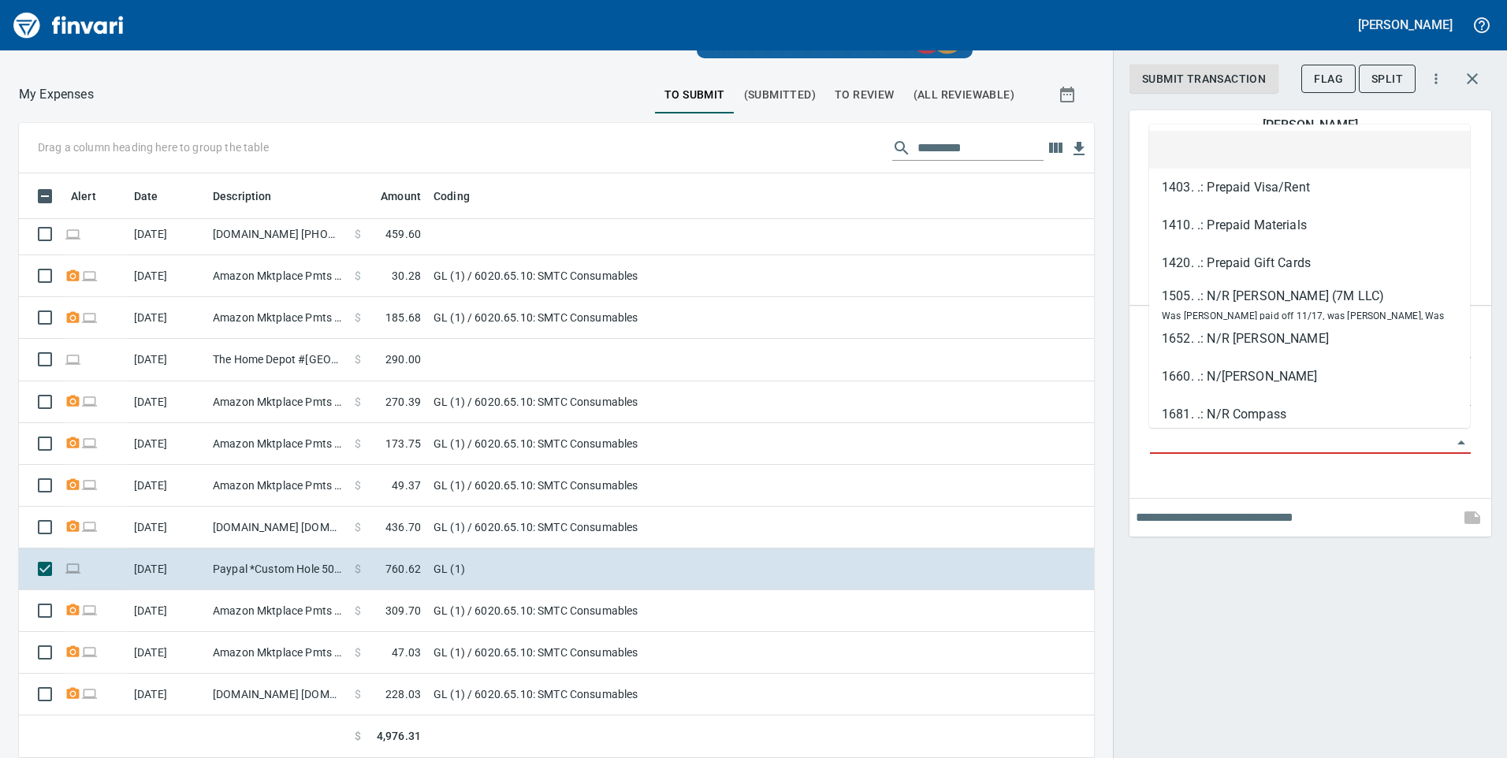
click at [1200, 450] on input "GL Account" at bounding box center [1301, 442] width 302 height 22
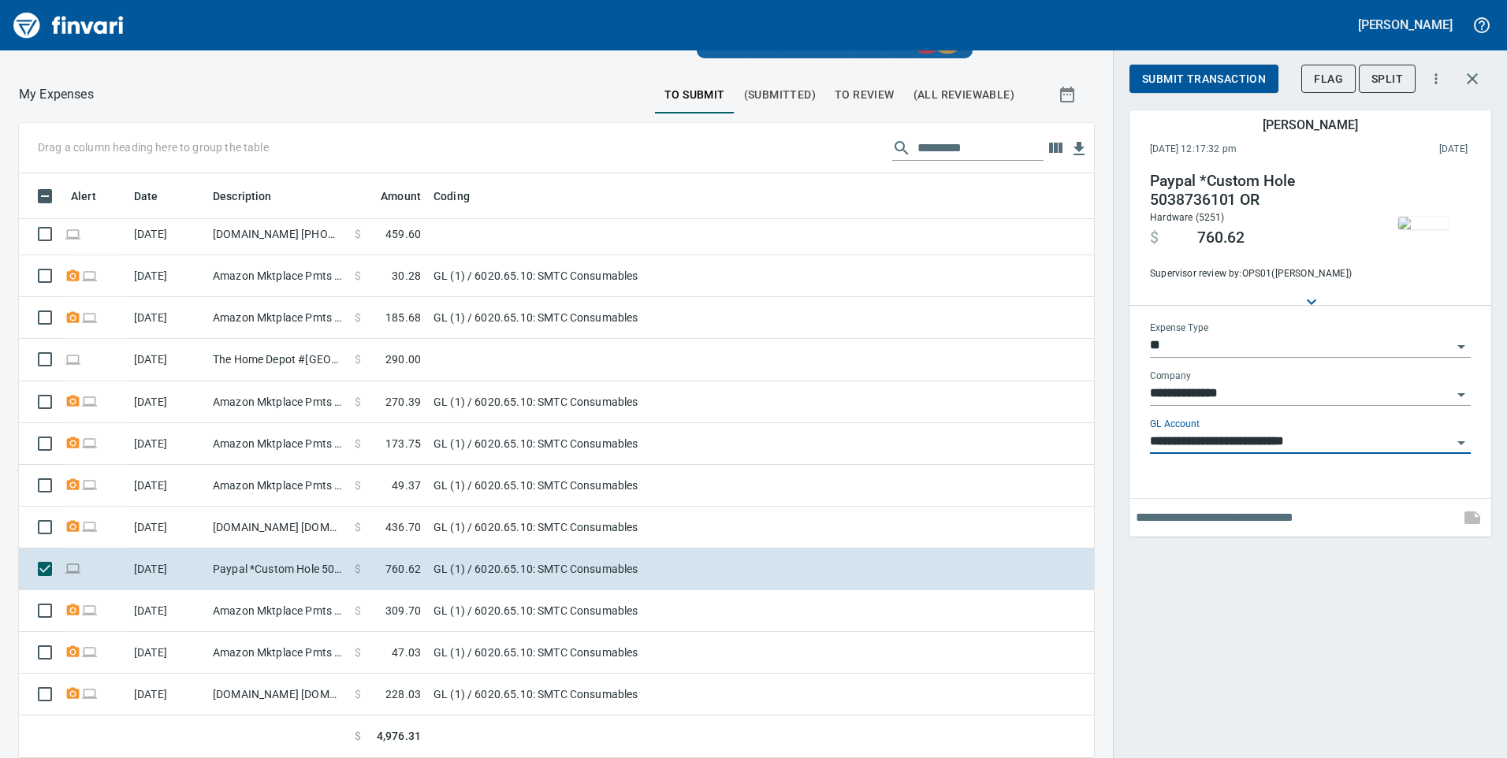
type input "**********"
click at [1161, 522] on input "text" at bounding box center [1295, 517] width 318 height 25
type input "*"
click at [1238, 520] on input "**********" at bounding box center [1295, 517] width 318 height 25
type input "**********"
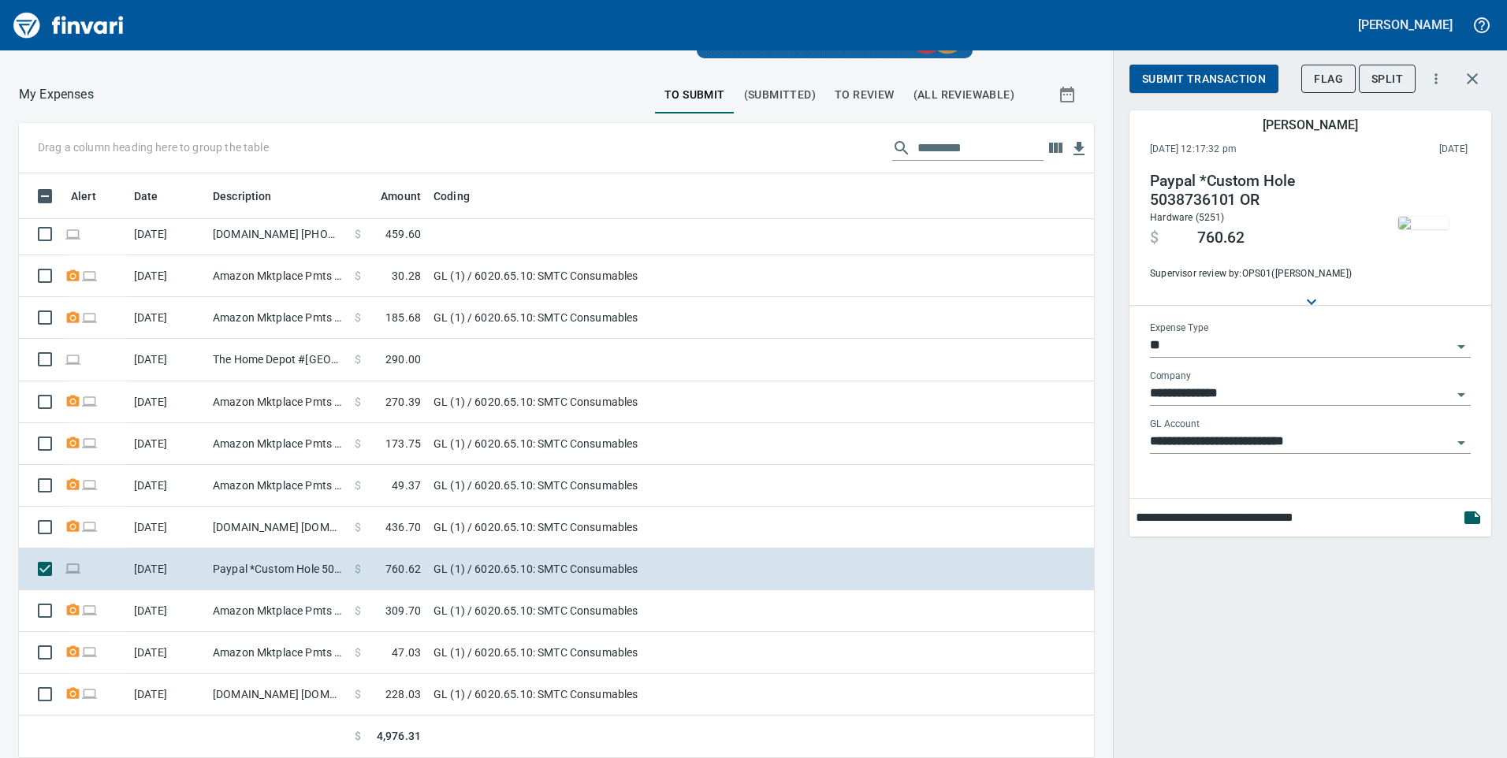
click at [1210, 79] on span "Submit Transaction" at bounding box center [1204, 79] width 124 height 20
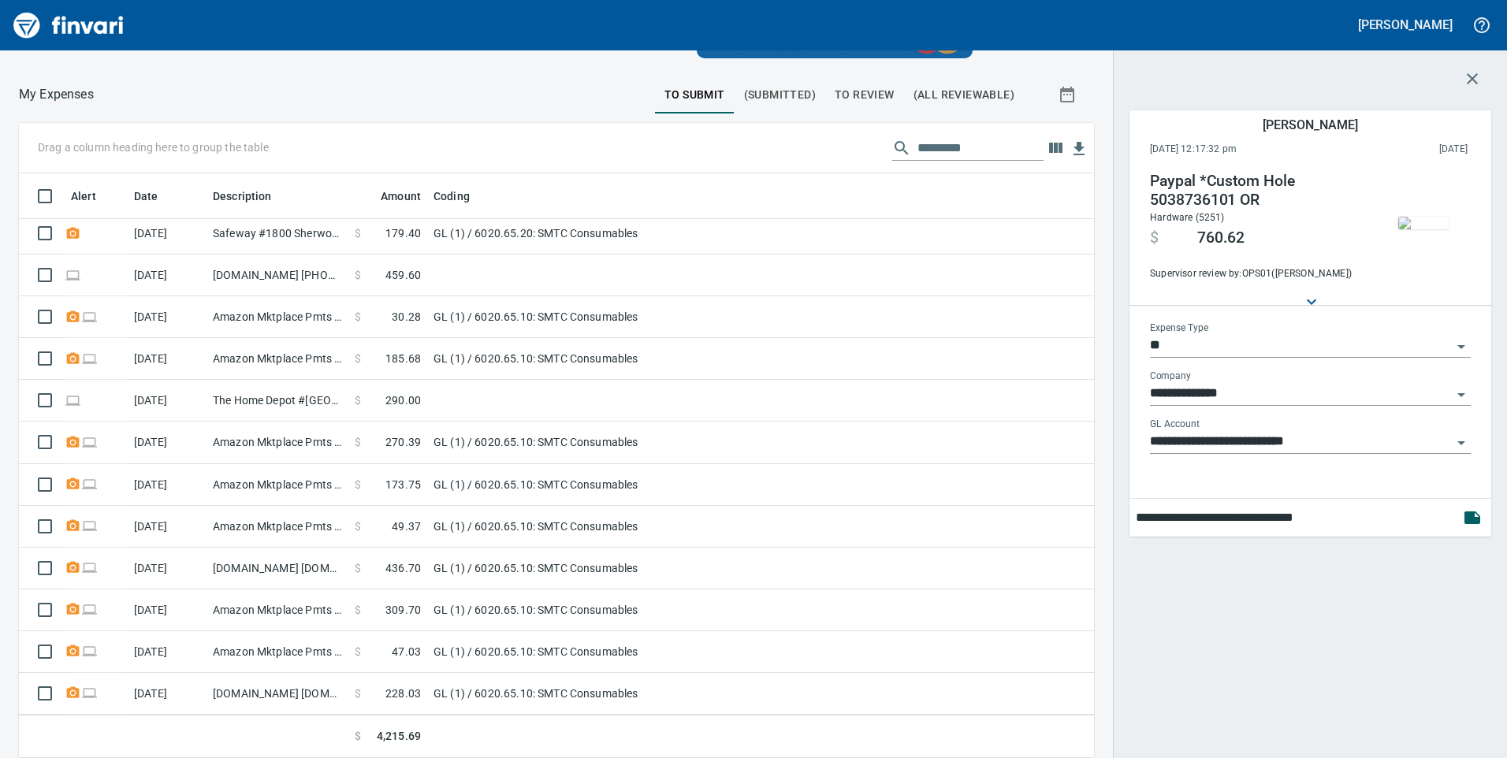
scroll to position [340, 0]
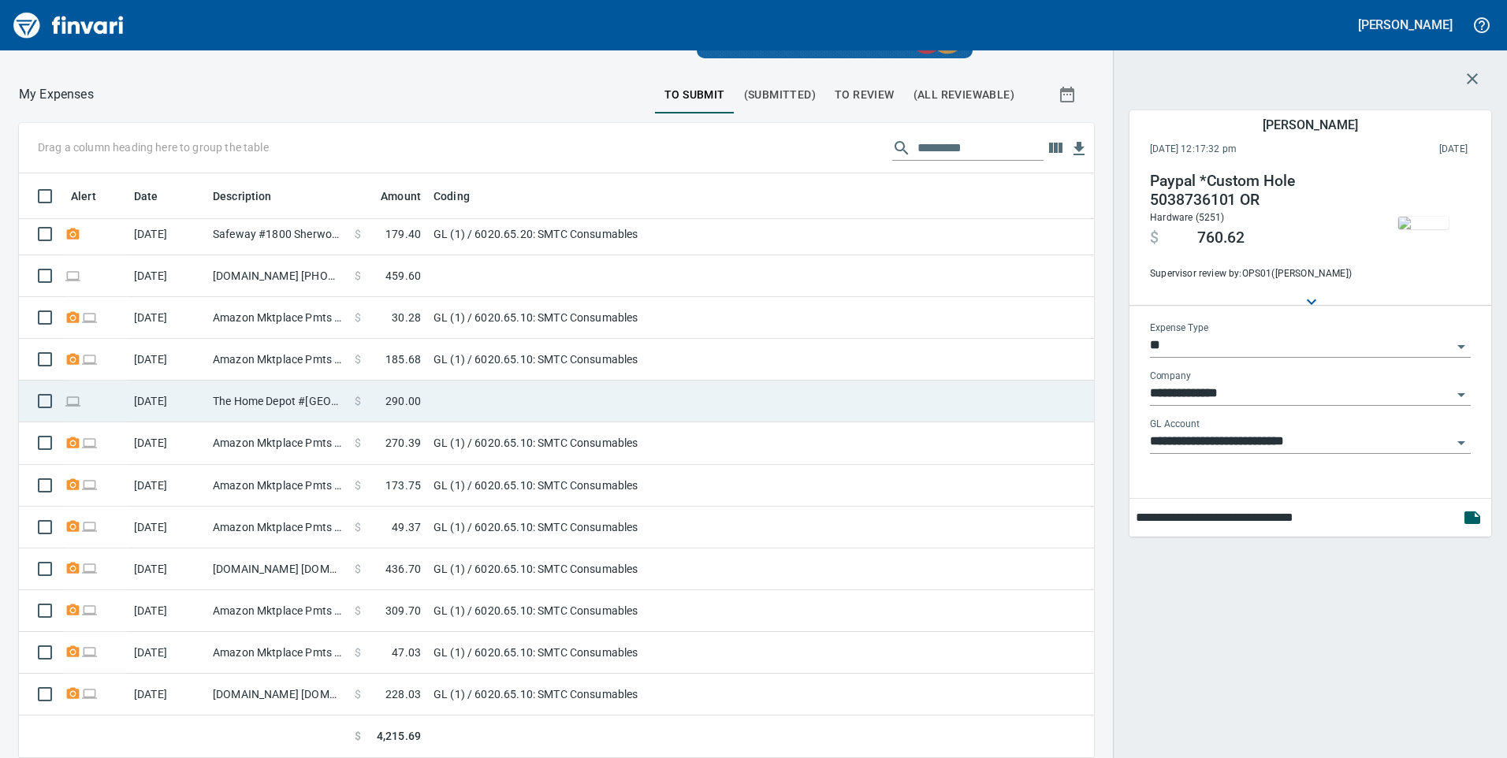
click at [310, 396] on td "The Home Depot #[GEOGRAPHIC_DATA]" at bounding box center [277, 402] width 142 height 42
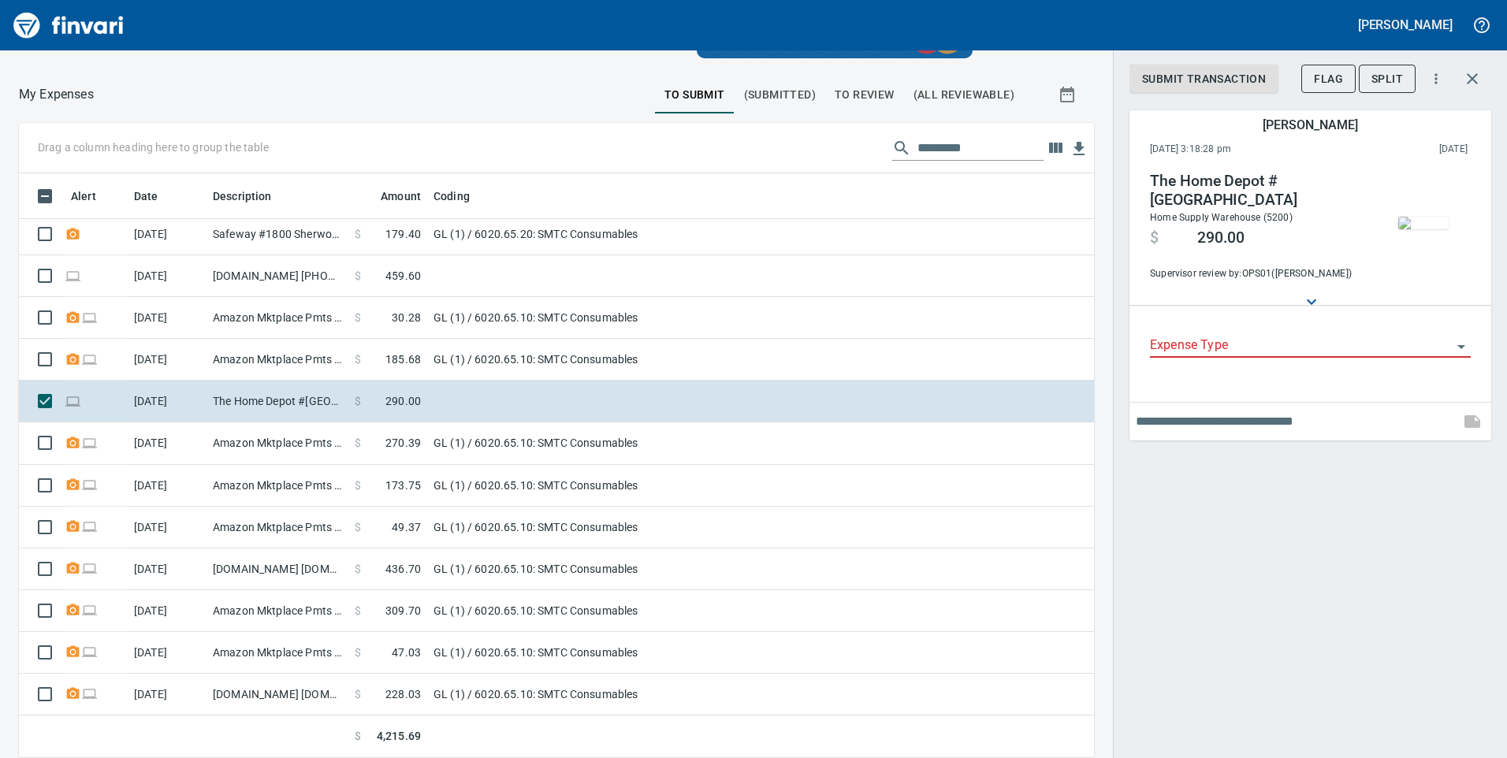
click at [1300, 351] on input "Expense Type" at bounding box center [1301, 346] width 302 height 22
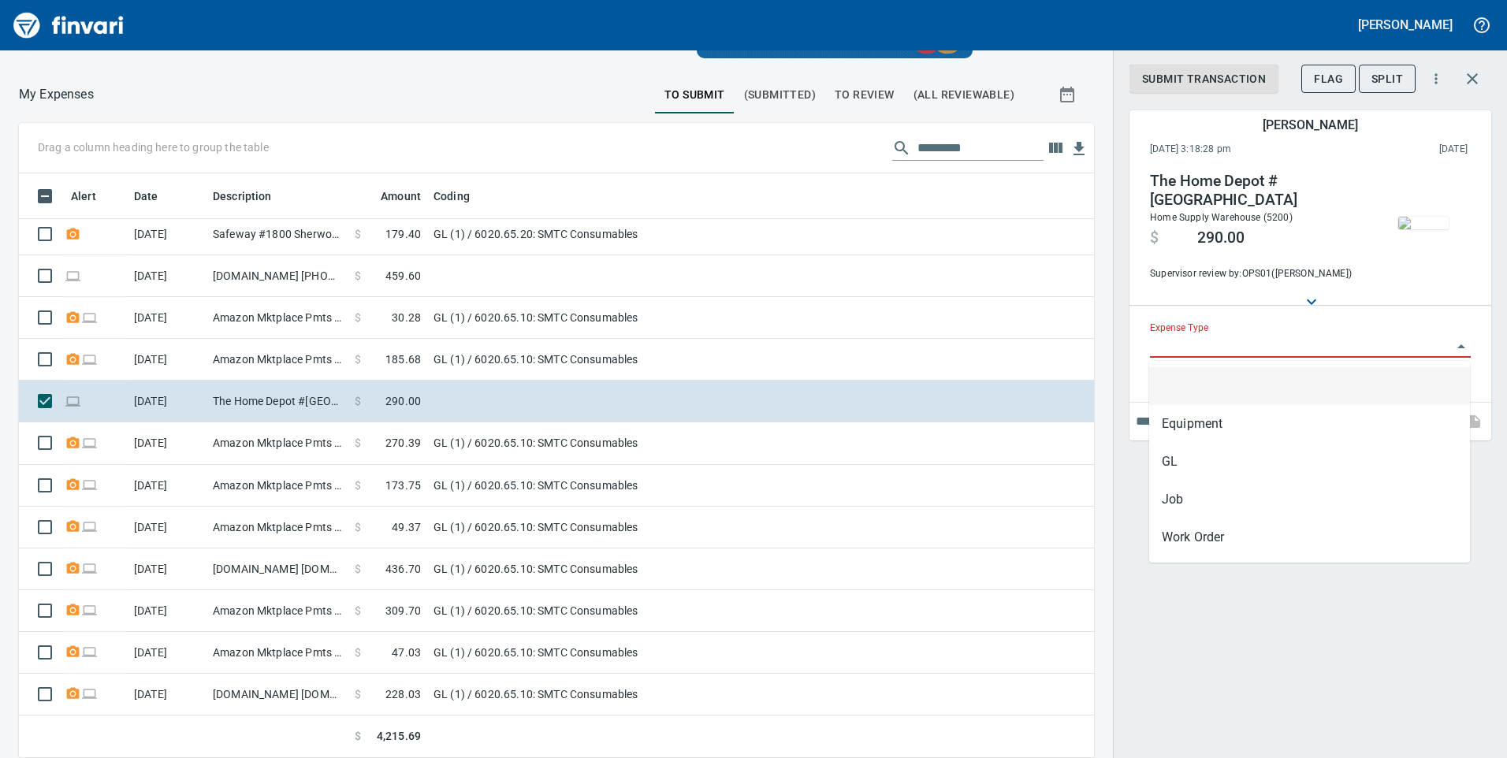
scroll to position [573, 1039]
click at [1198, 467] on li "GL" at bounding box center [1309, 462] width 321 height 38
type input "**"
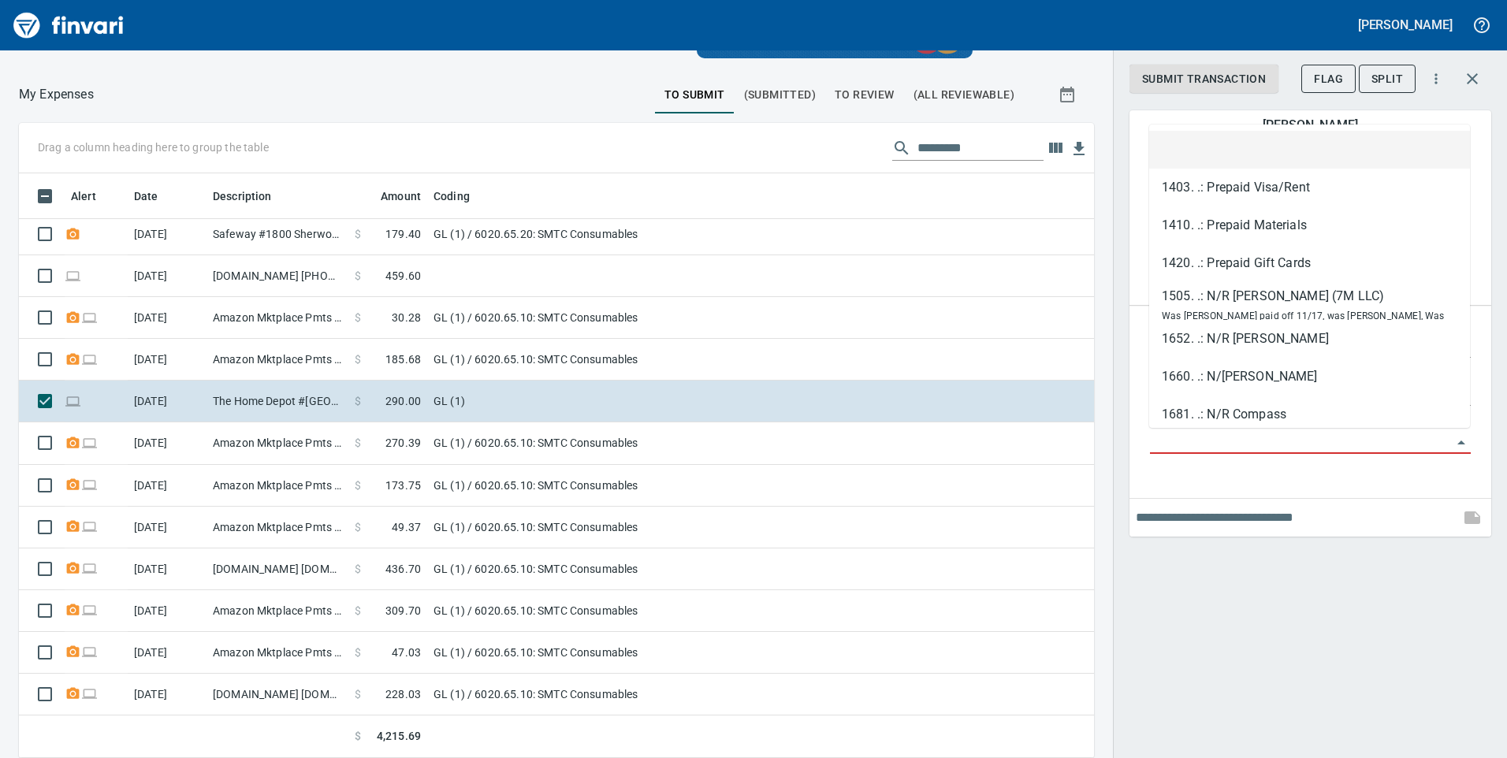
click at [1197, 438] on input "GL Account" at bounding box center [1301, 442] width 302 height 22
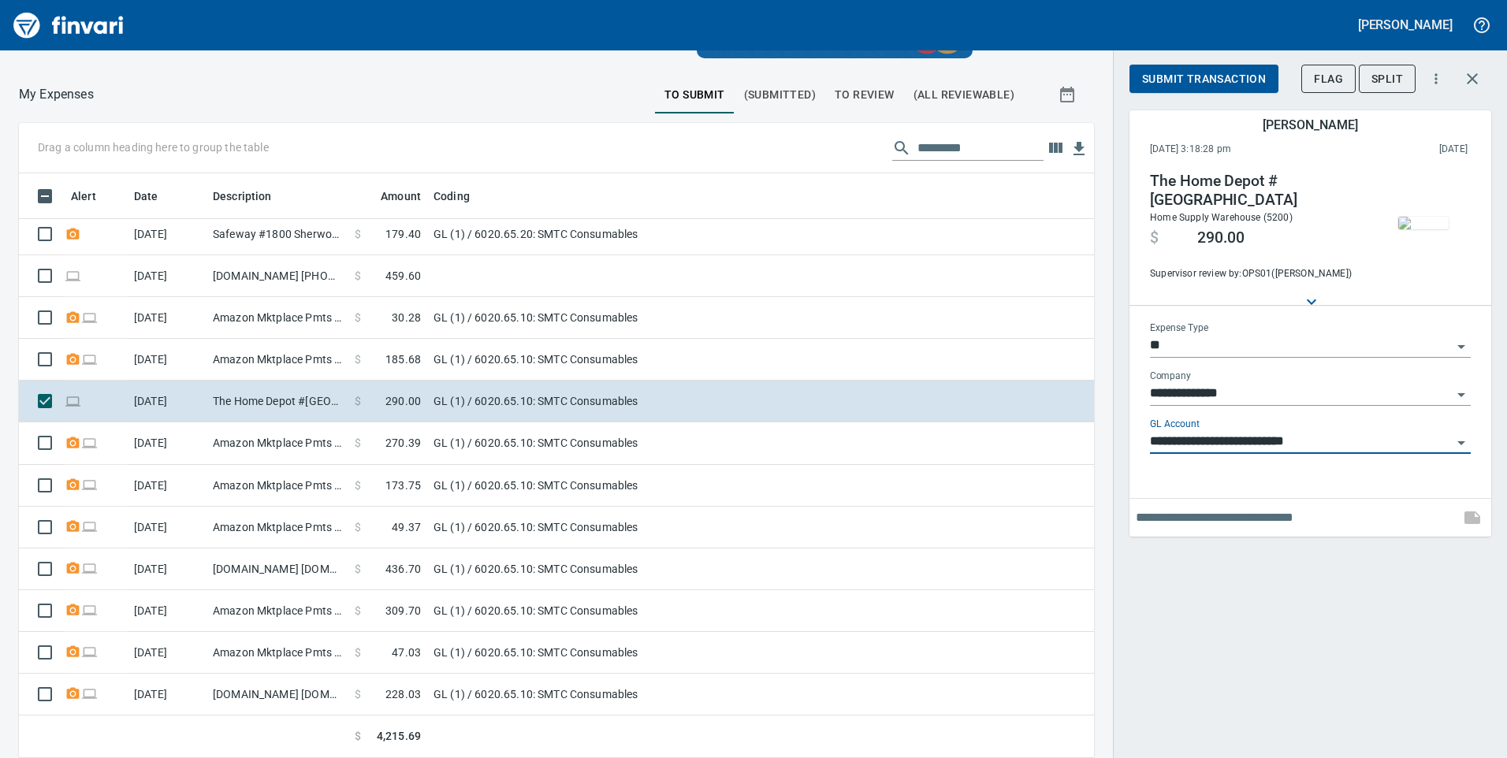
type input "**********"
click at [1180, 519] on input "text" at bounding box center [1295, 517] width 318 height 25
type input "**********"
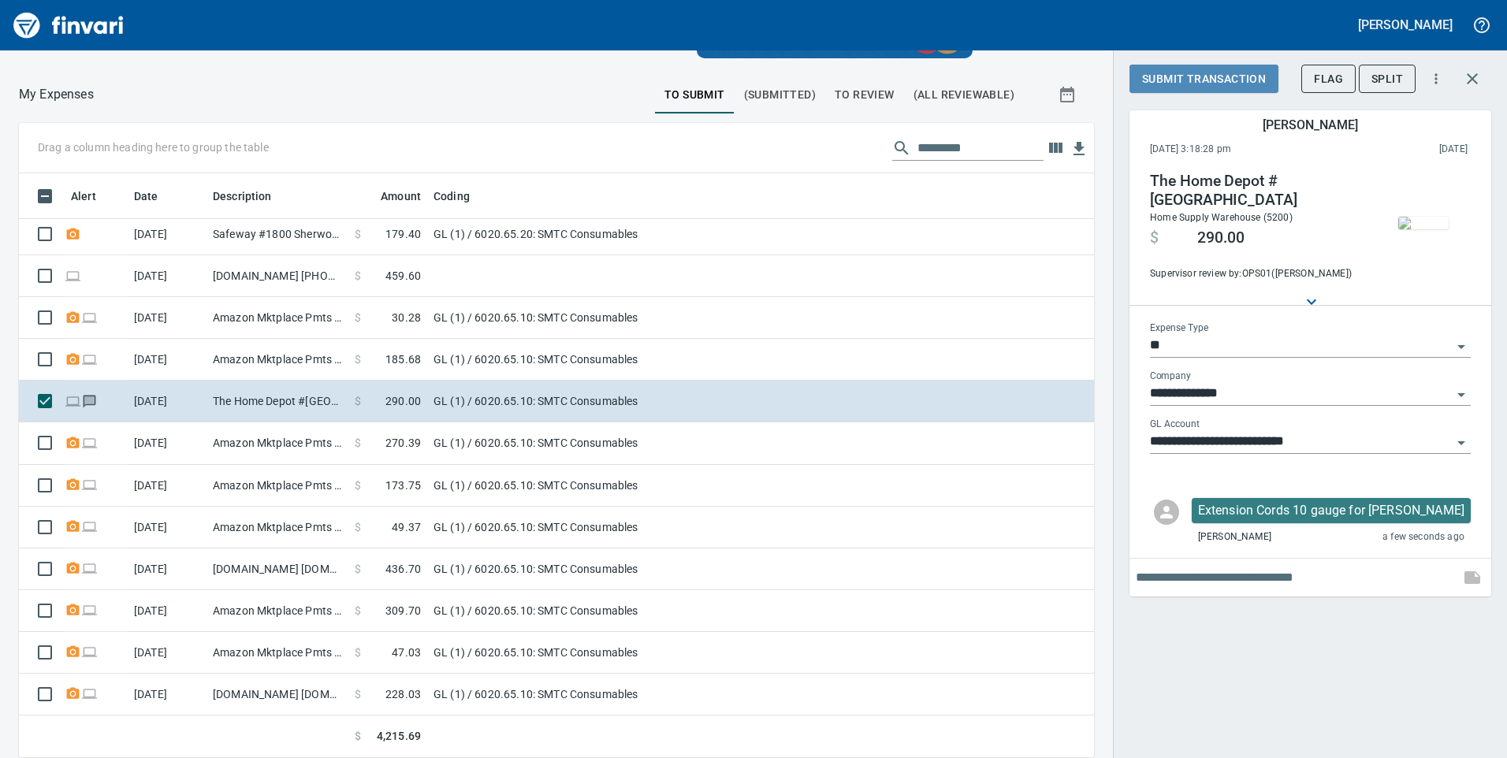
click at [1237, 80] on span "Submit Transaction" at bounding box center [1204, 79] width 124 height 20
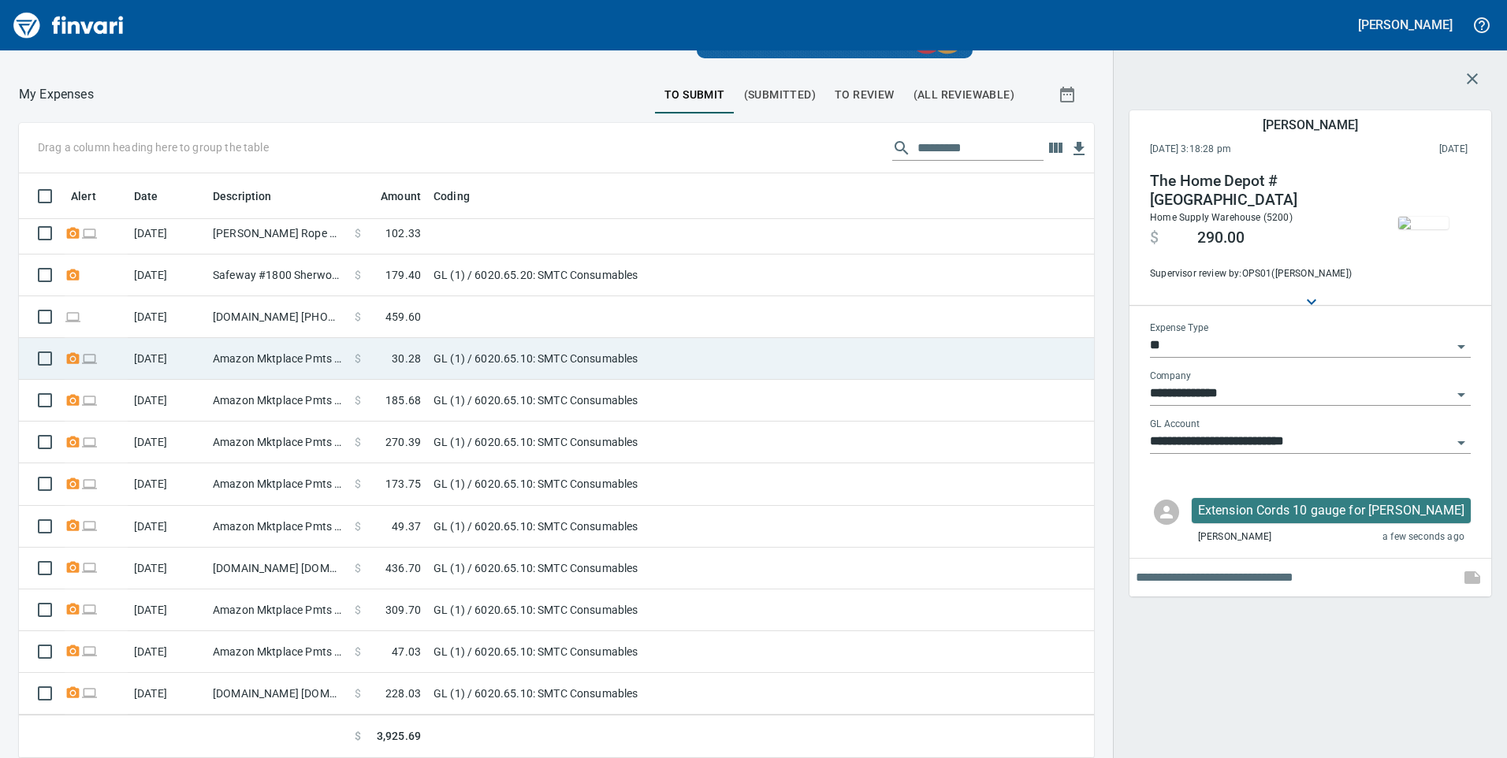
scroll to position [298, 0]
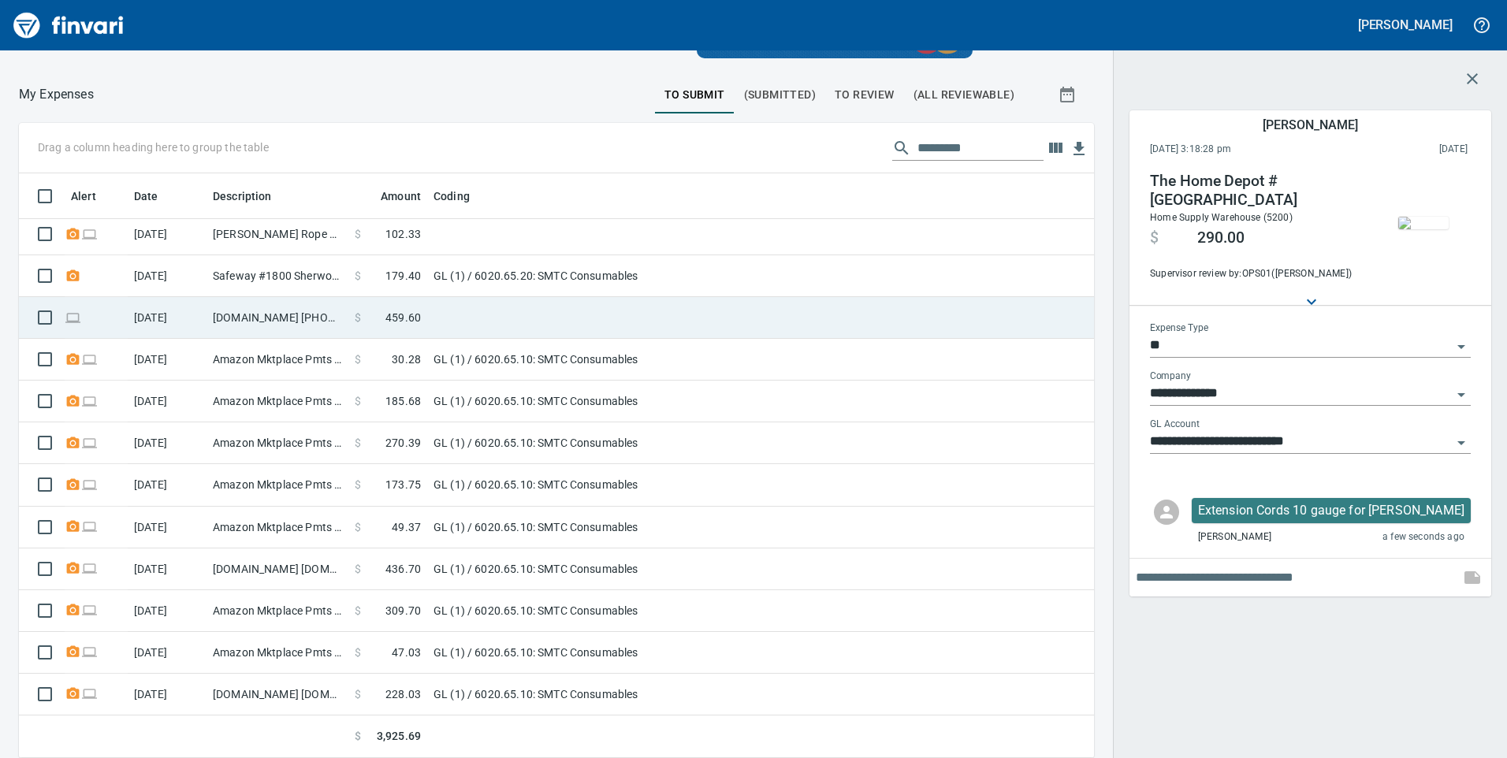
click at [392, 320] on span "459.60" at bounding box center [402, 318] width 35 height 16
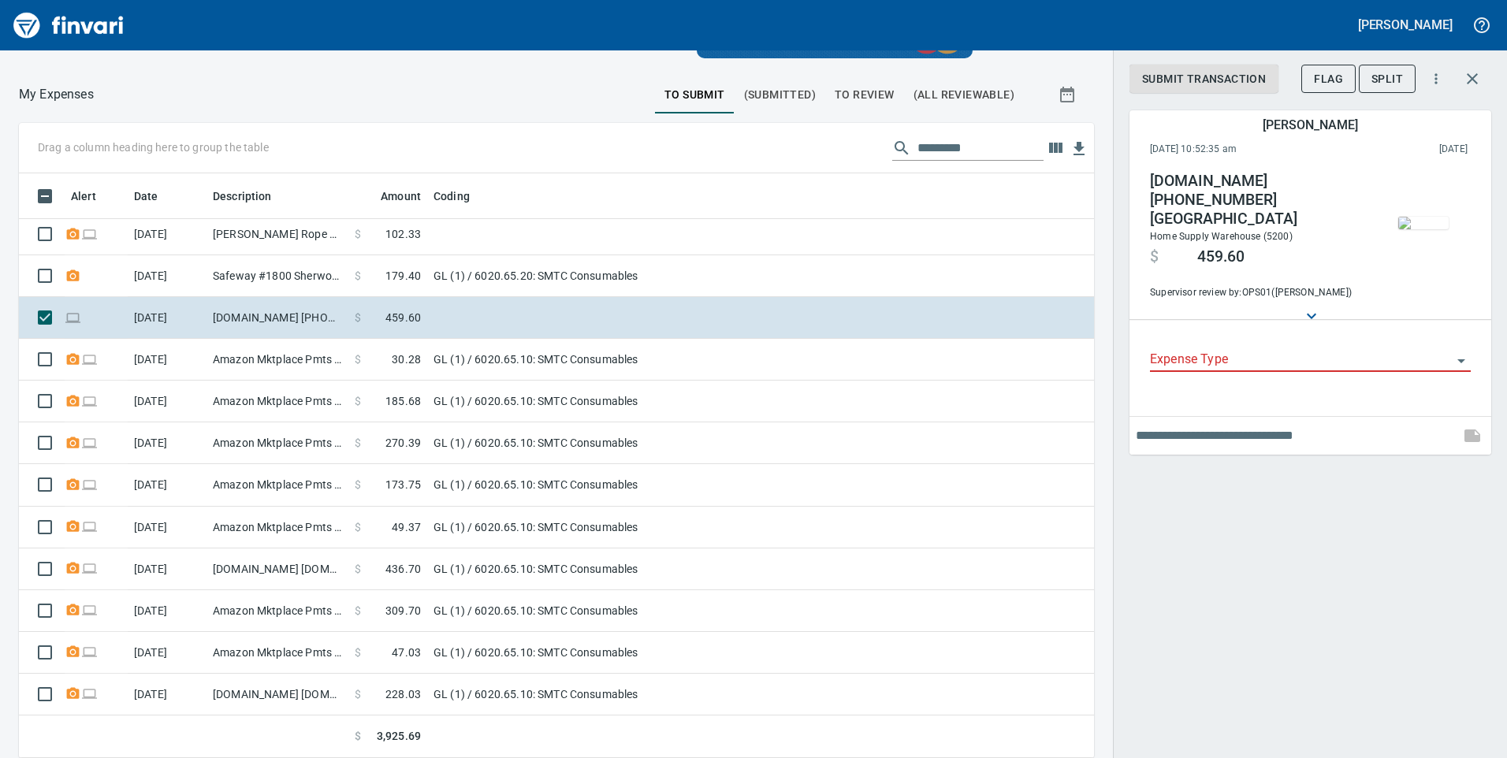
click at [1447, 222] on img "button" at bounding box center [1423, 223] width 50 height 13
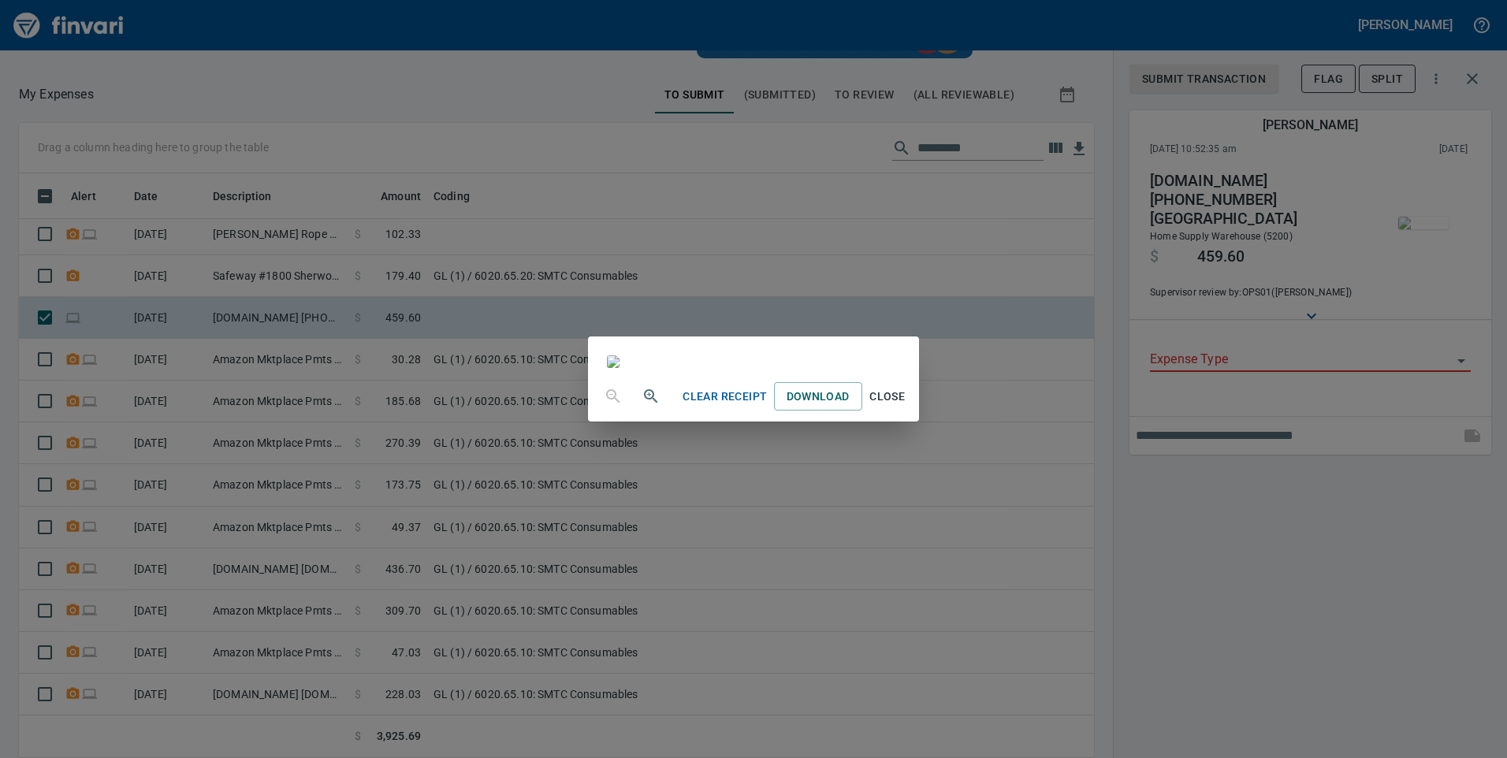
click at [143, 290] on div "Clear Receipt Download Close" at bounding box center [753, 379] width 1507 height 758
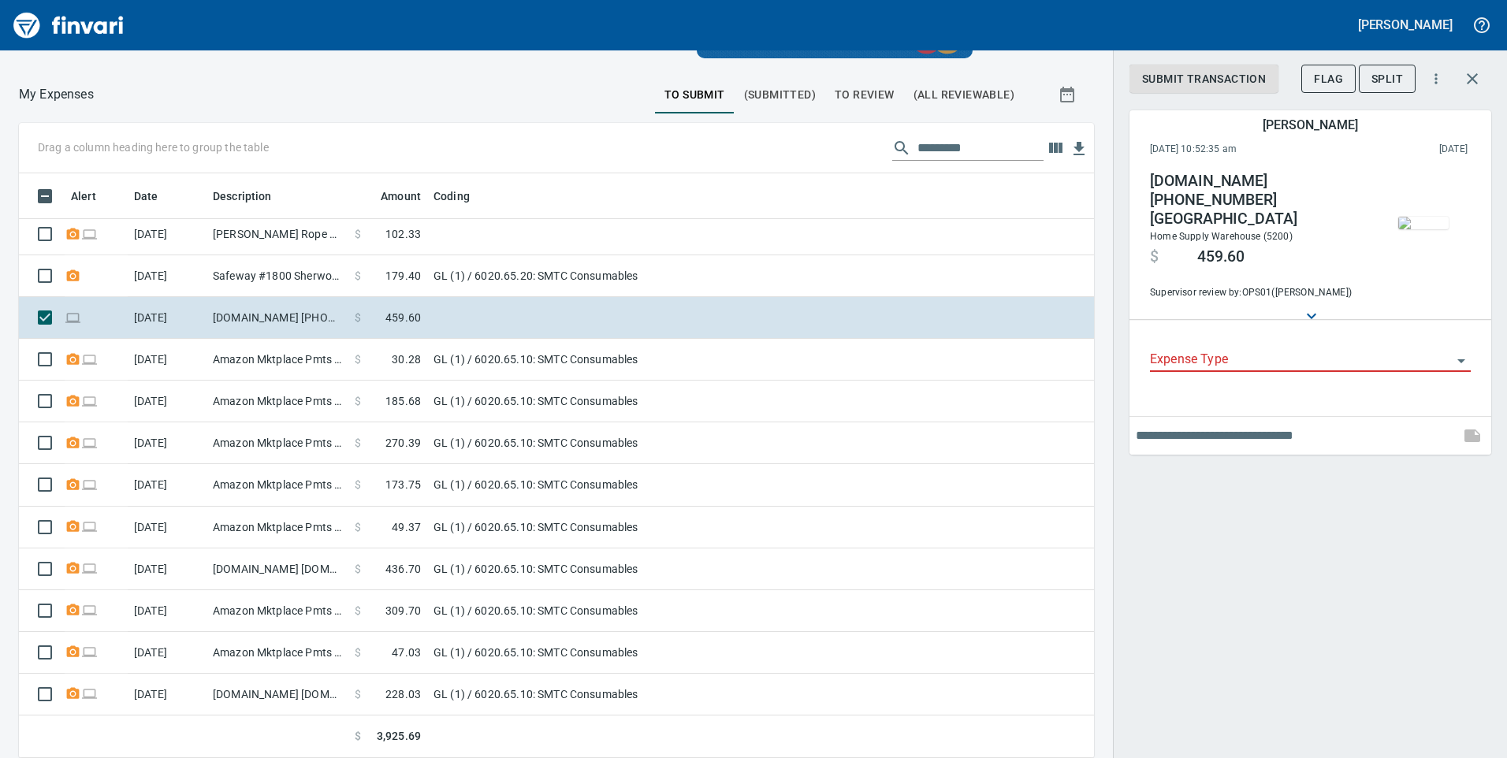
click at [1235, 349] on input "Expense Type" at bounding box center [1301, 360] width 302 height 22
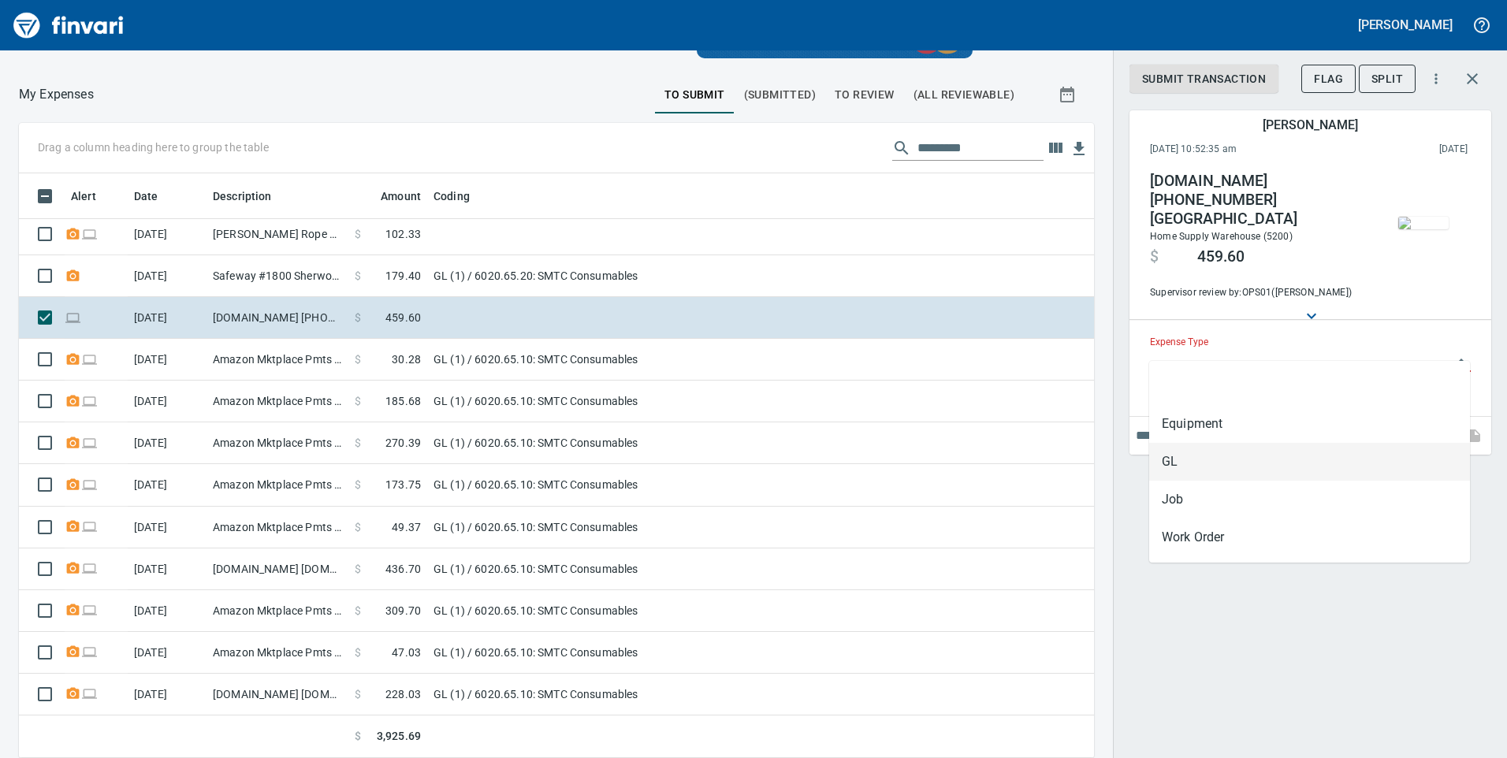
click at [1207, 445] on li "GL" at bounding box center [1309, 462] width 321 height 38
type input "**"
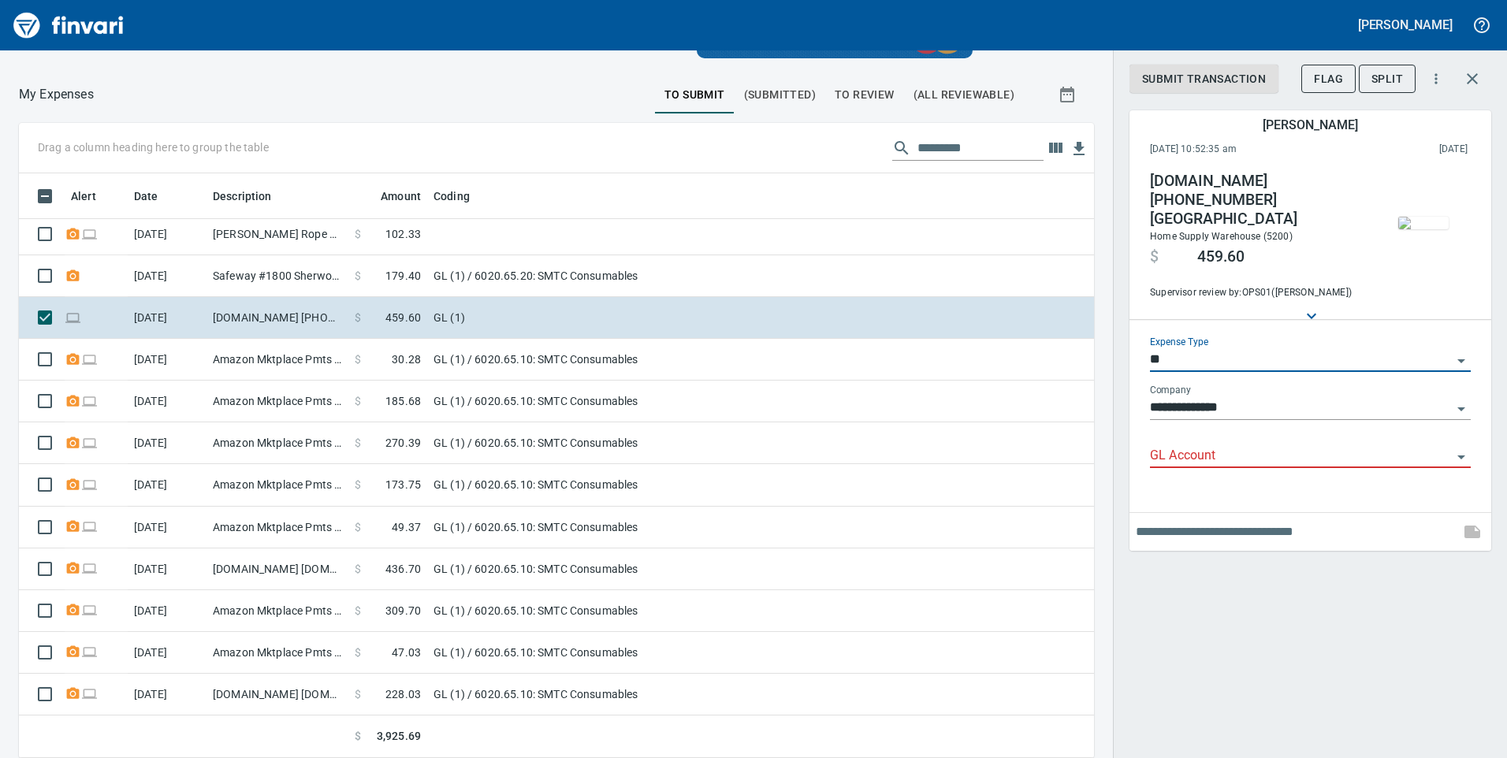
click at [1206, 445] on input "GL Account" at bounding box center [1301, 456] width 302 height 22
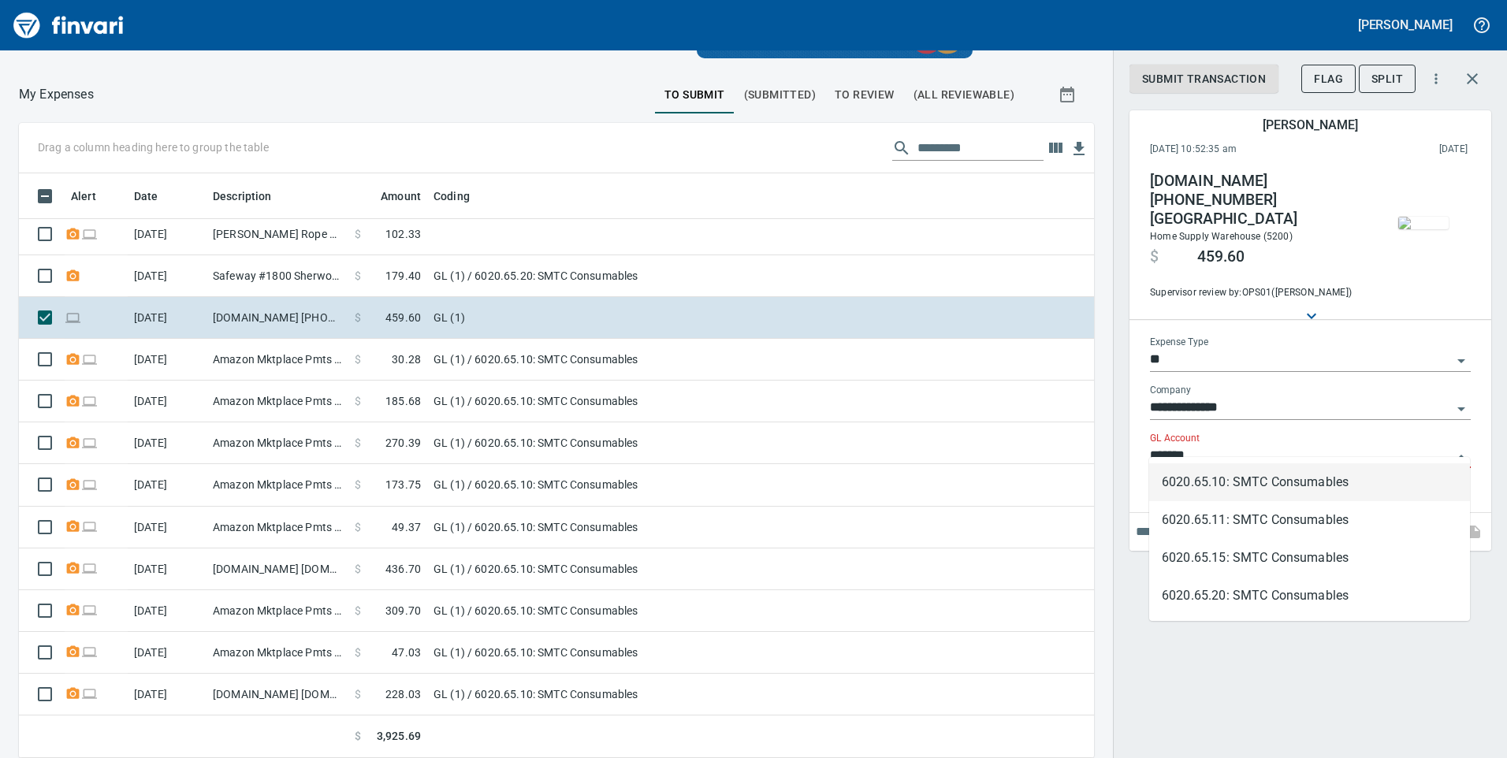
scroll to position [573, 1039]
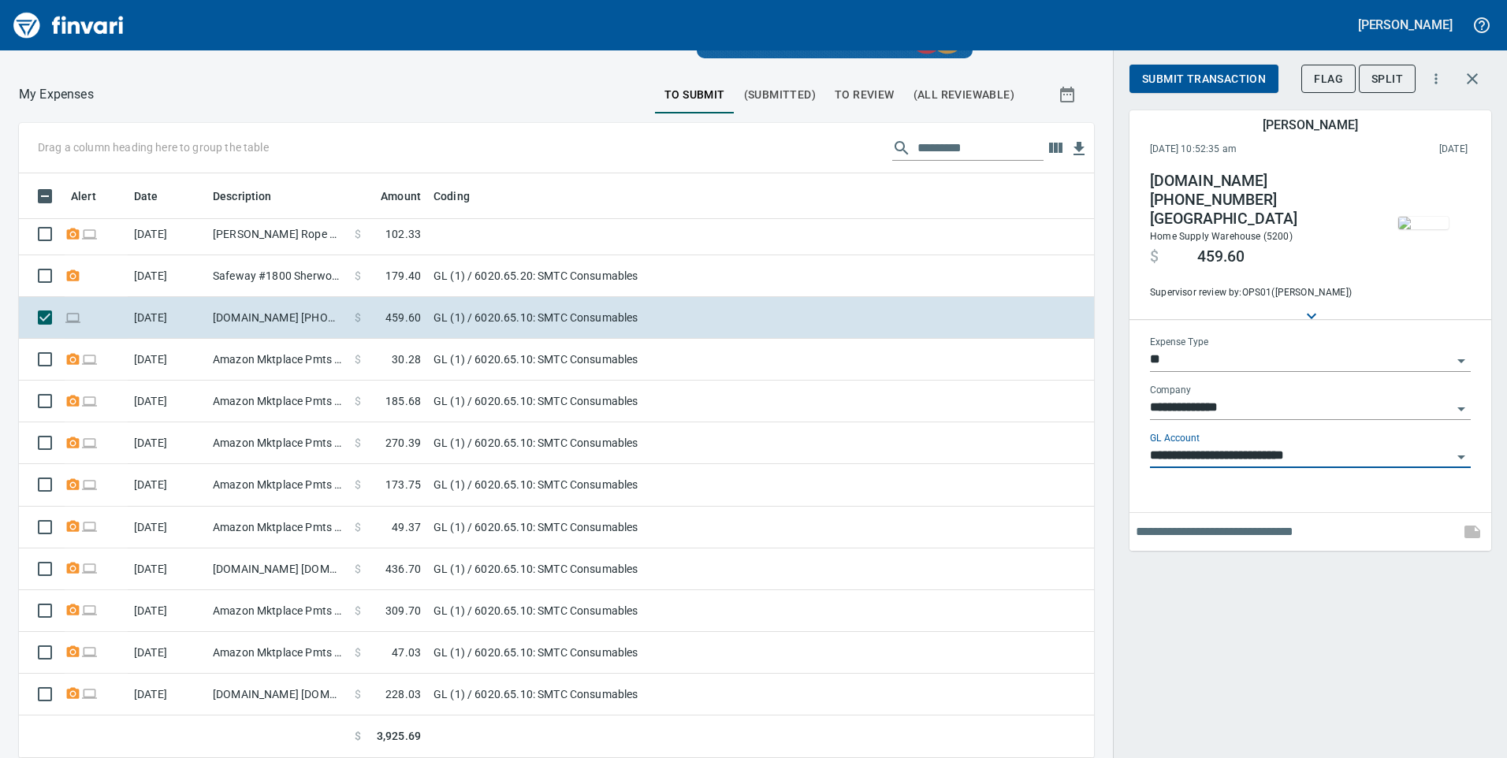
type input "**********"
click at [1190, 522] on input "text" at bounding box center [1295, 531] width 318 height 25
type input "**********"
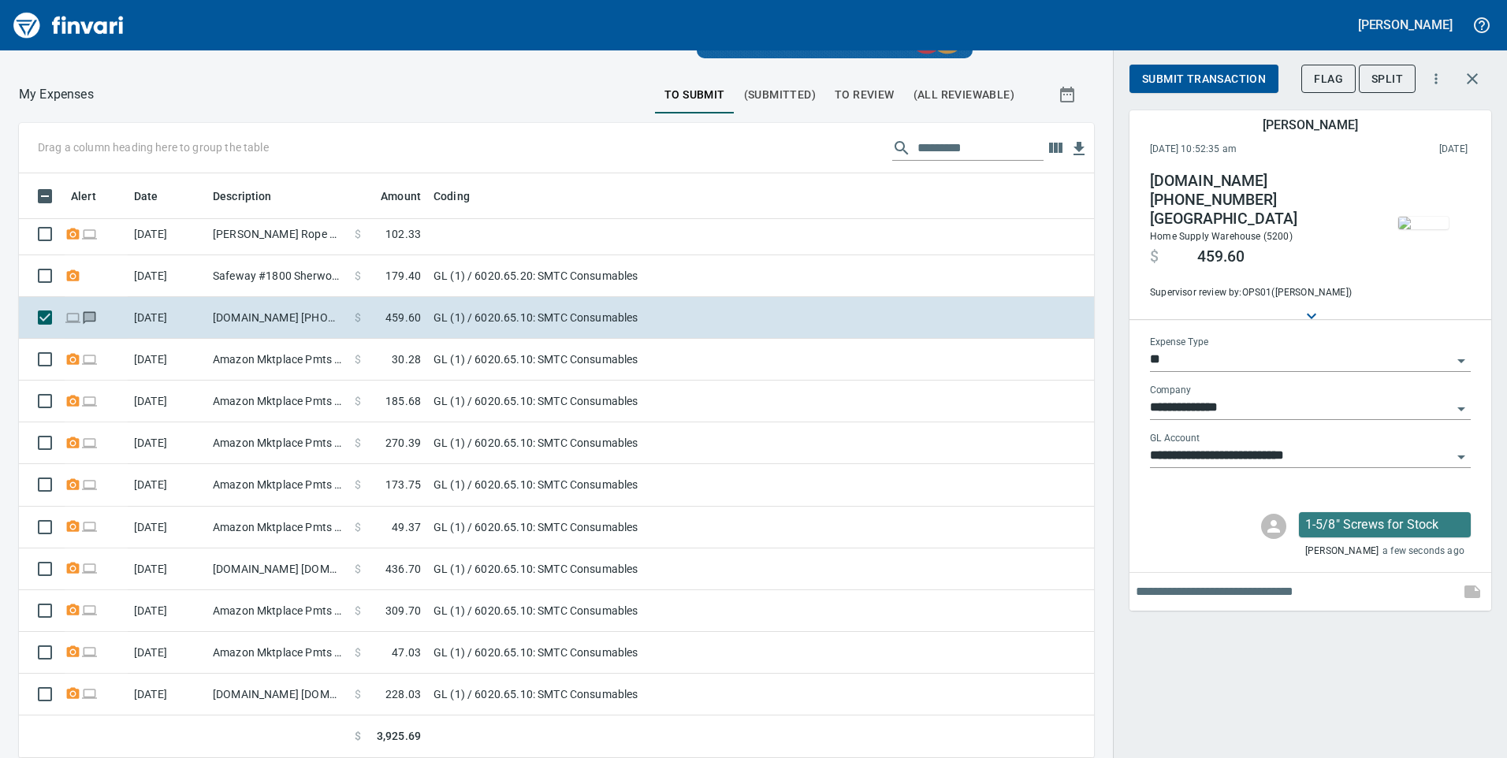
click at [1173, 78] on span "Submit Transaction" at bounding box center [1204, 79] width 124 height 20
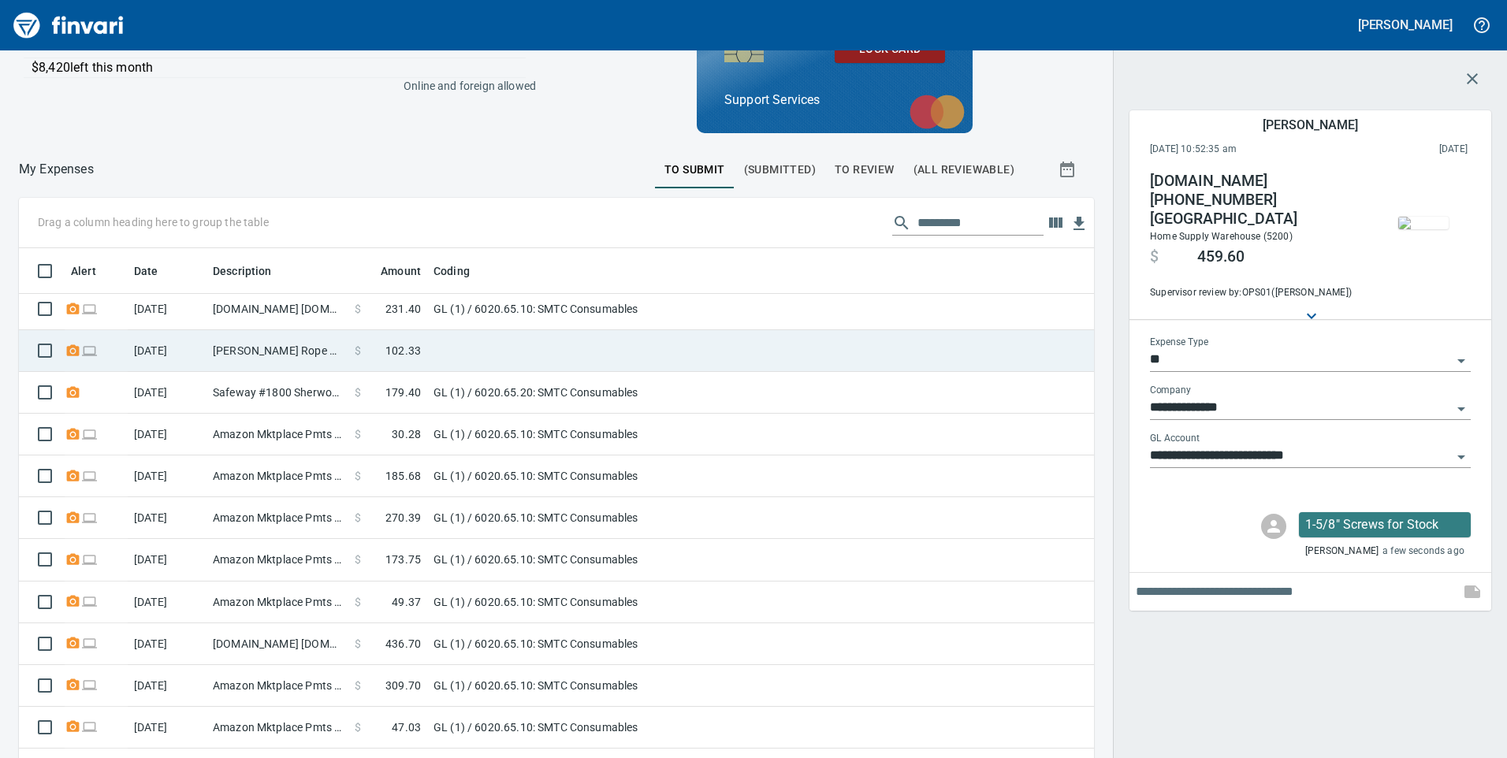
scroll to position [156, 0]
